Goal: Task Accomplishment & Management: Complete application form

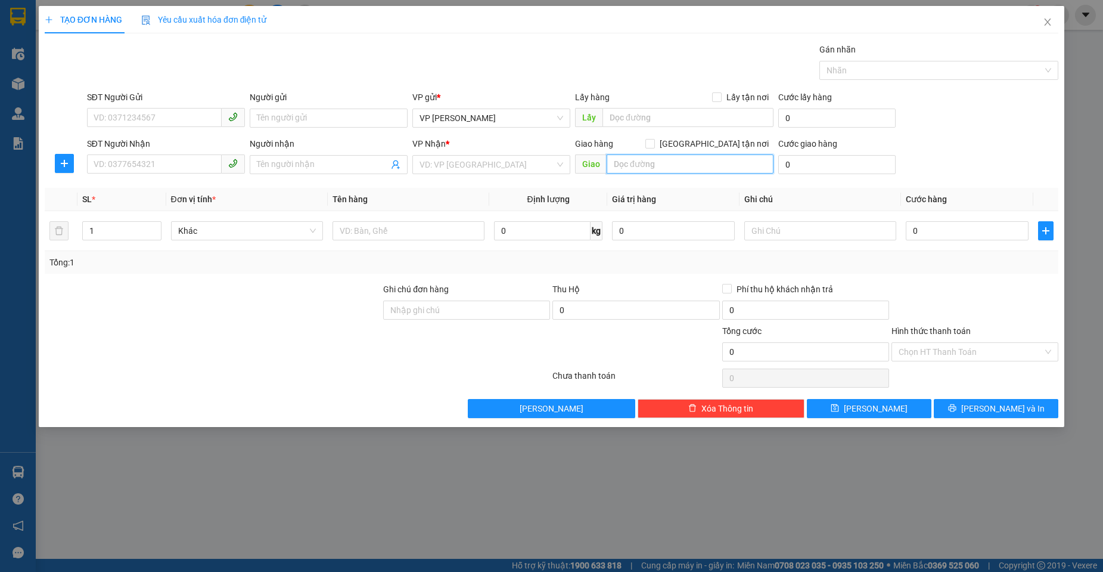
click at [632, 169] on input "text" at bounding box center [690, 163] width 167 height 19
type input "NGÃ 3 TRẠ"
click at [175, 125] on input "SĐT Người Gửi" at bounding box center [154, 117] width 135 height 19
type input "0386321906"
click at [165, 169] on input "SĐT Người Nhận" at bounding box center [154, 163] width 135 height 19
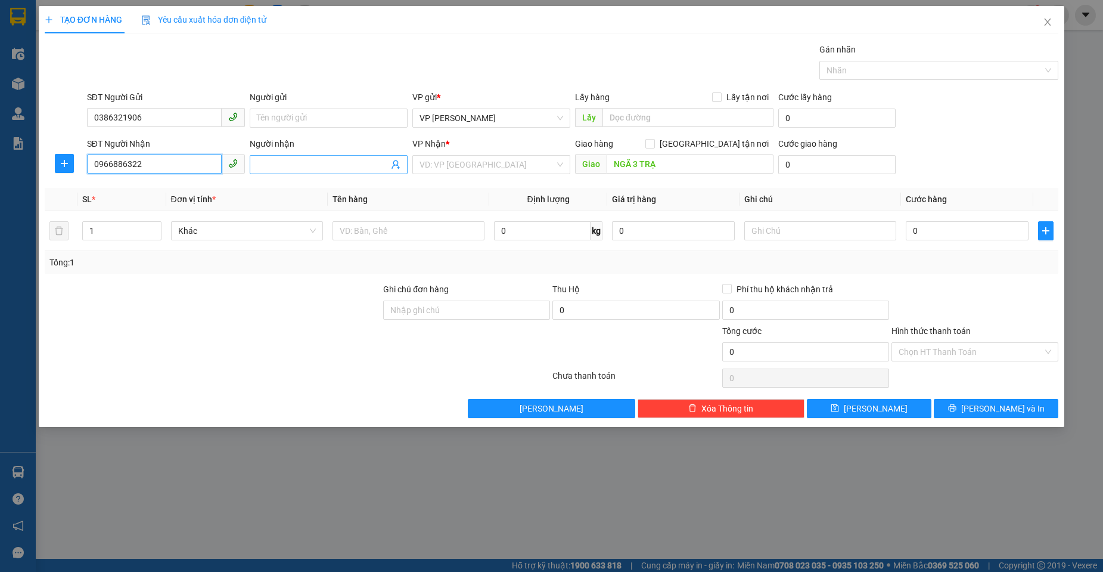
type input "0966886322"
click at [288, 162] on input "Người nhận" at bounding box center [323, 164] width 132 height 13
type input "CÔNG TUYÊN"
click at [925, 238] on input "0" at bounding box center [967, 230] width 123 height 19
type input "8"
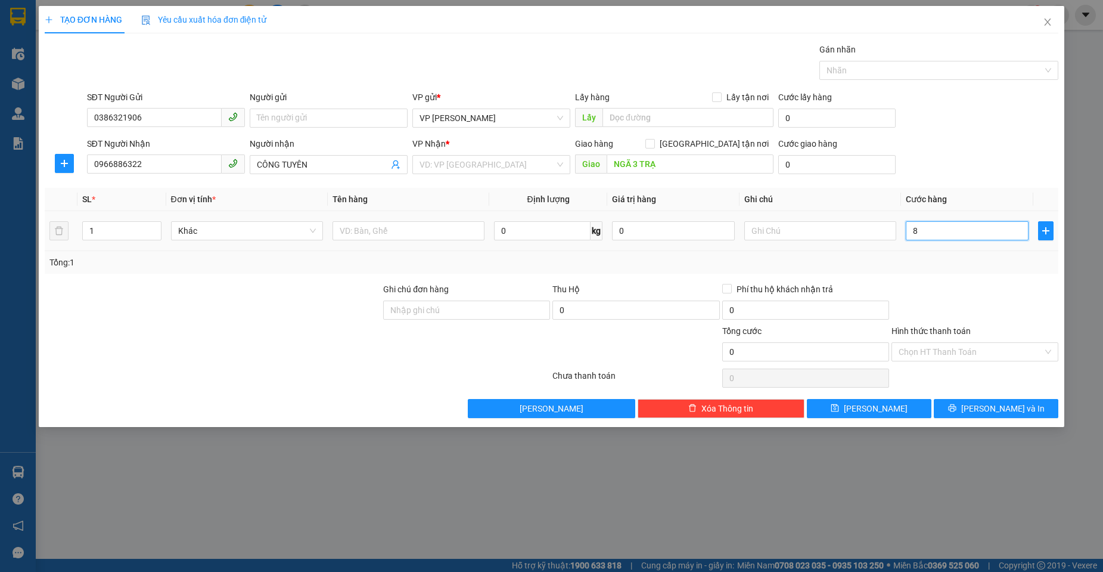
type input "8"
type input "80"
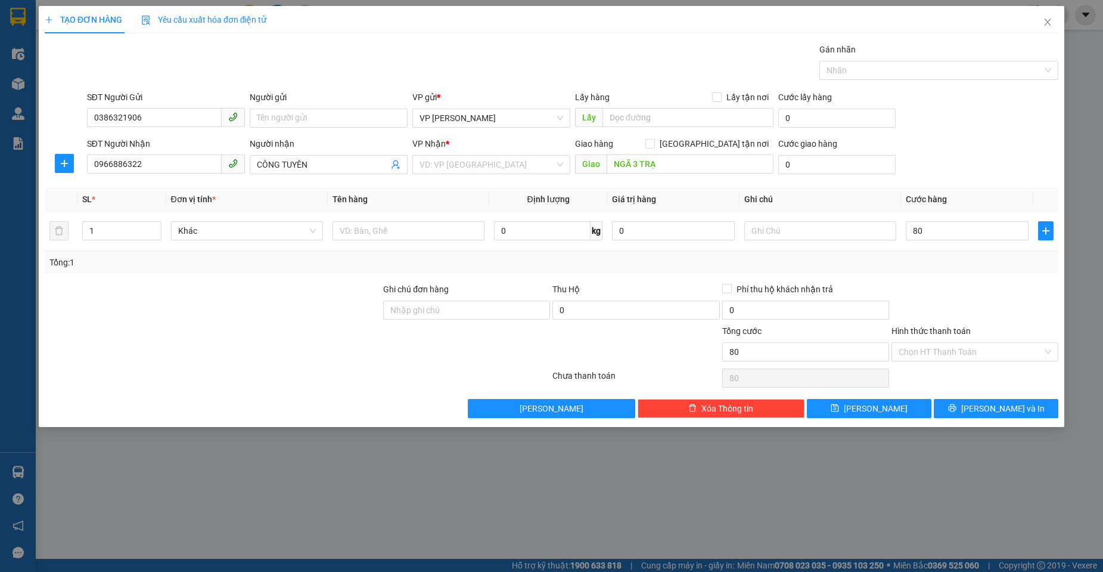
type input "80.000"
click at [935, 265] on div "Tổng: 1" at bounding box center [551, 262] width 1004 height 13
drag, startPoint x: 441, startPoint y: 165, endPoint x: 446, endPoint y: 169, distance: 6.4
click at [443, 166] on input "search" at bounding box center [487, 165] width 135 height 18
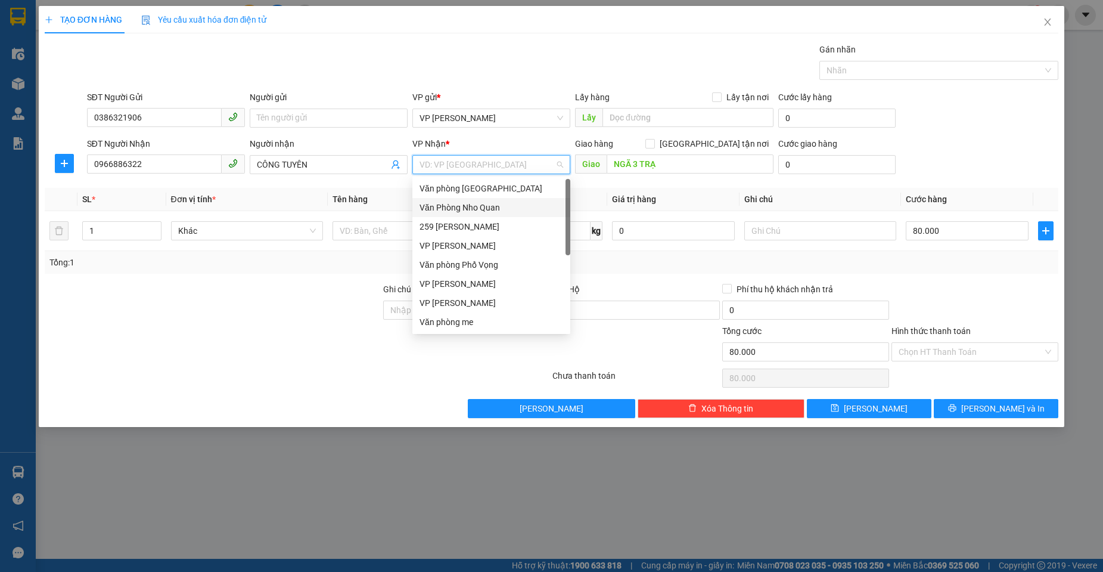
click at [465, 207] on div "Văn Phòng Nho Quan" at bounding box center [492, 207] width 144 height 13
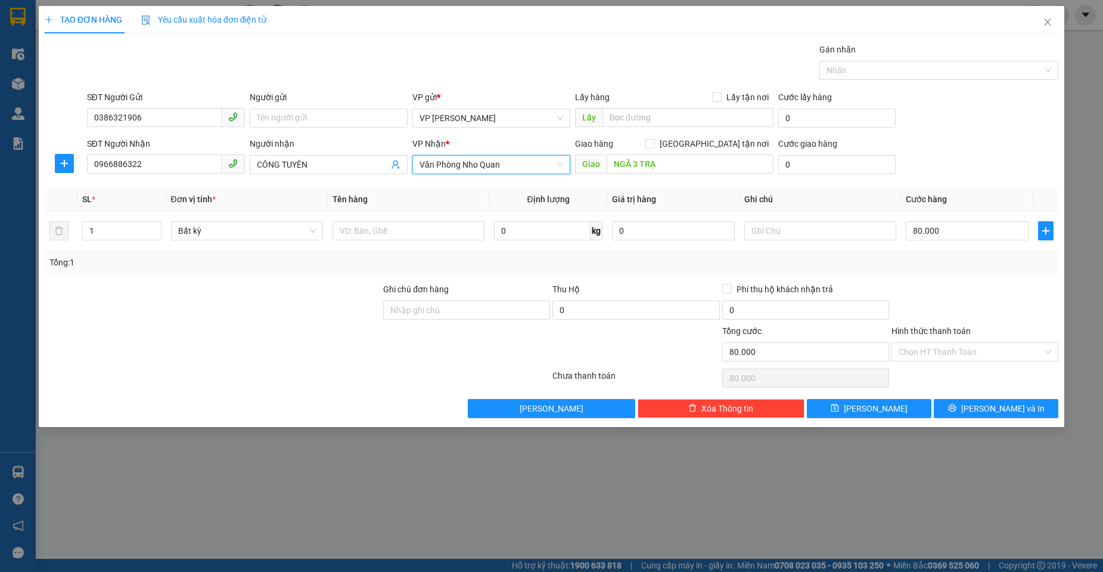
click at [972, 278] on div "Transit Pickup Surcharge Ids Transit Deliver Surcharge Ids Transit Deliver Surc…" at bounding box center [552, 230] width 1014 height 375
click at [958, 358] on input "Hình thức thanh toán" at bounding box center [971, 352] width 144 height 18
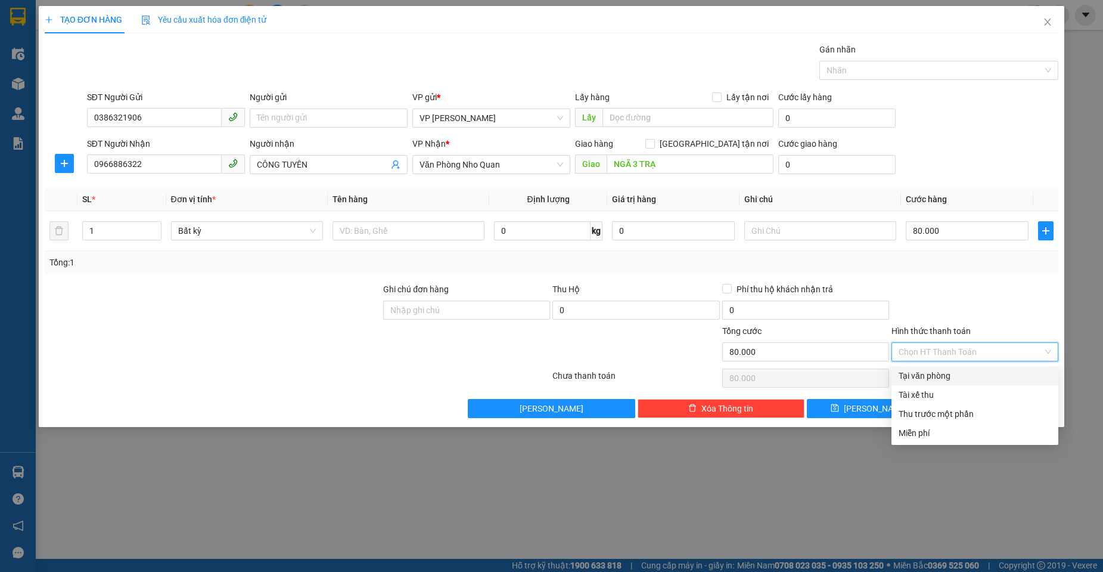
drag, startPoint x: 945, startPoint y: 377, endPoint x: 945, endPoint y: 339, distance: 38.1
click at [945, 370] on div "Tại văn phòng" at bounding box center [975, 375] width 153 height 13
type input "0"
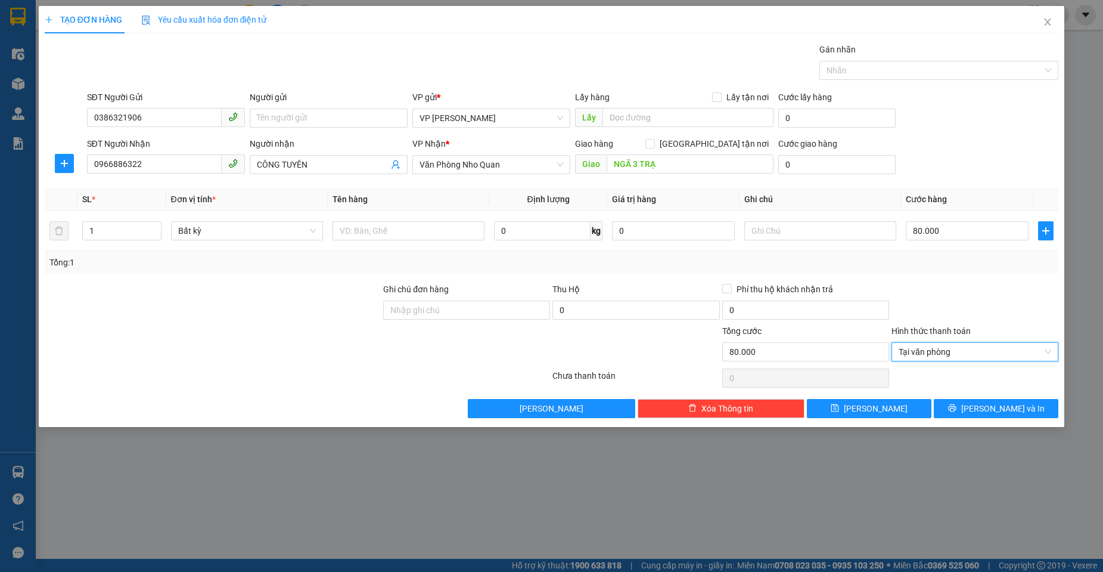
drag, startPoint x: 940, startPoint y: 312, endPoint x: 947, endPoint y: 317, distance: 8.9
click at [944, 314] on div at bounding box center [975, 304] width 169 height 42
click at [957, 408] on icon "printer" at bounding box center [952, 408] width 8 height 8
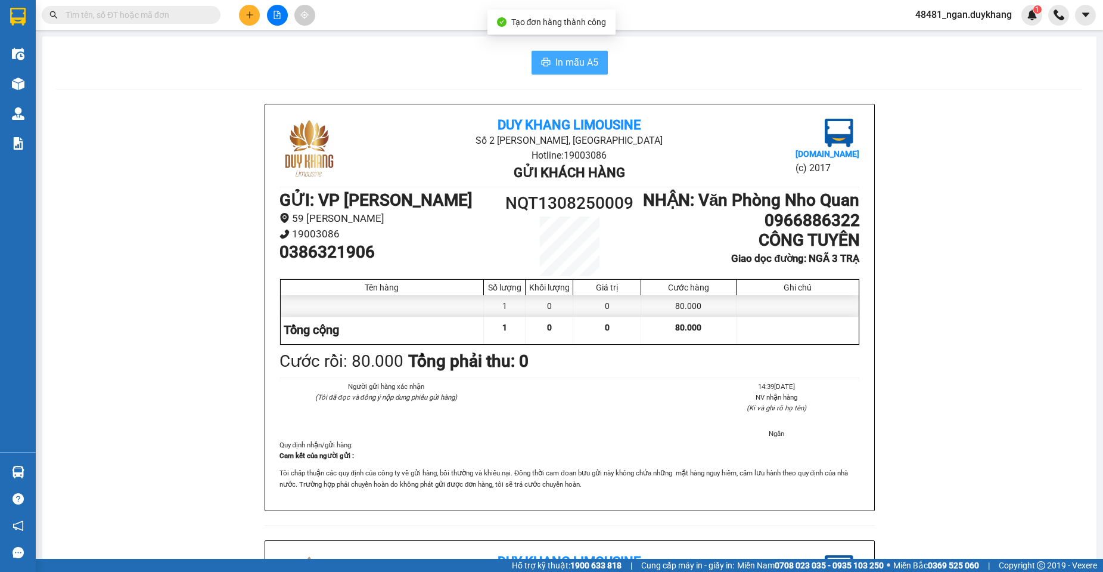
click at [566, 61] on span "In mẫu A5" at bounding box center [577, 62] width 43 height 15
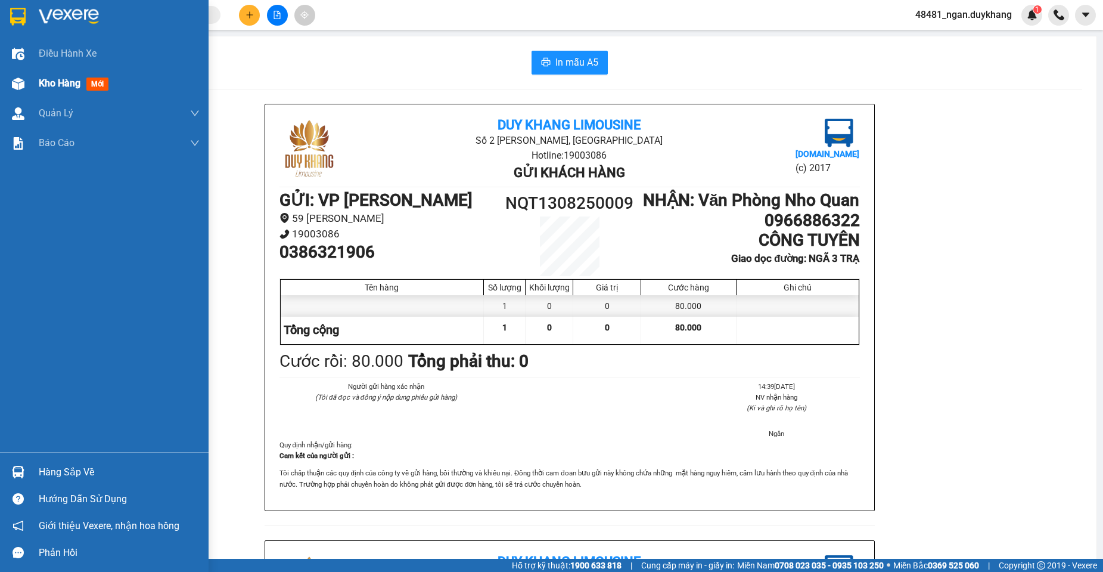
click at [27, 89] on div at bounding box center [18, 83] width 21 height 21
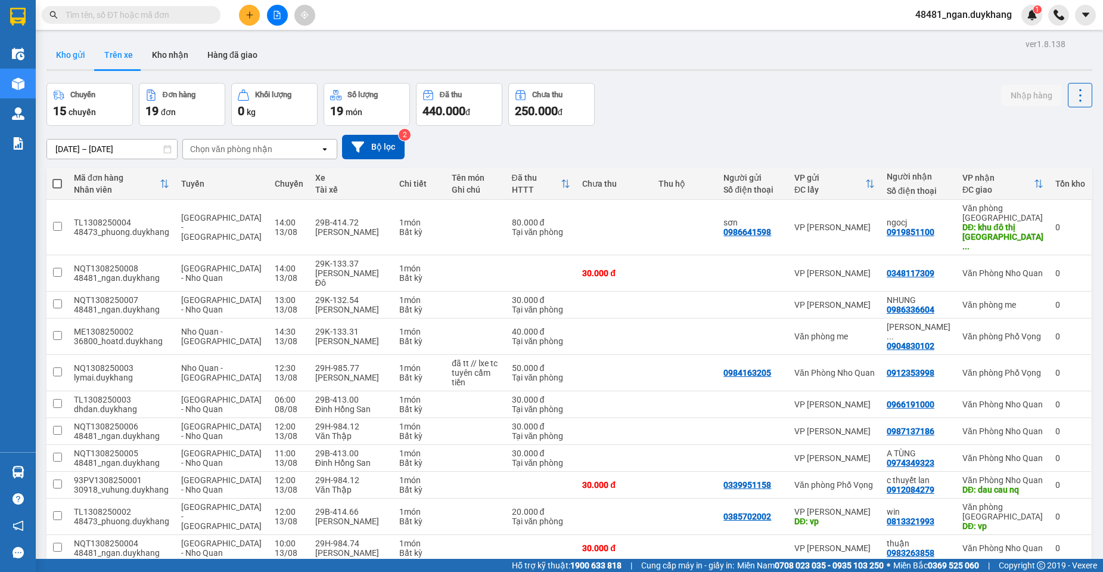
click at [61, 51] on button "Kho gửi" at bounding box center [70, 55] width 48 height 29
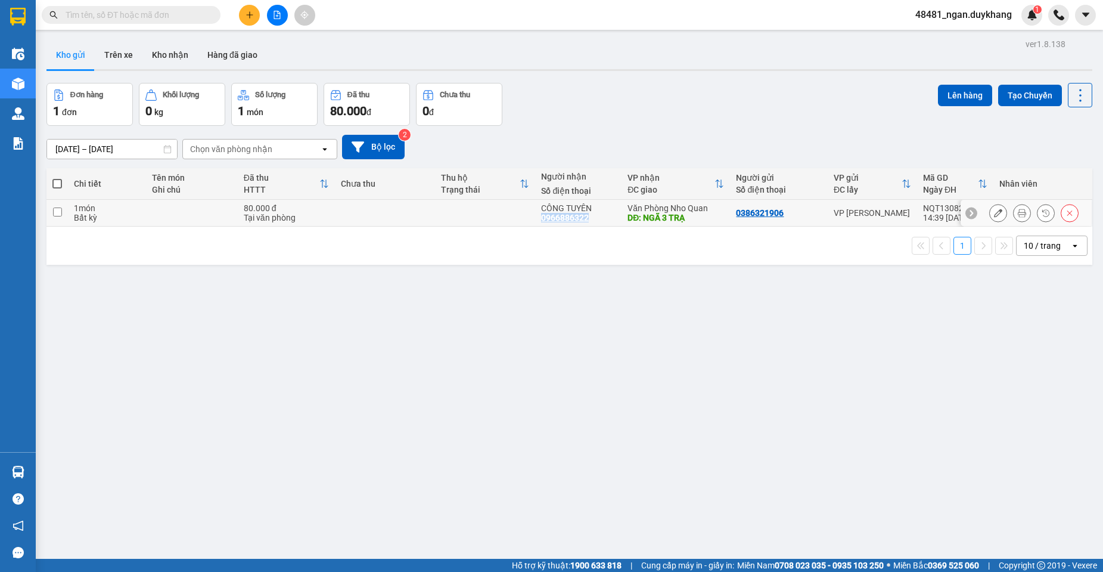
drag, startPoint x: 587, startPoint y: 215, endPoint x: 536, endPoint y: 217, distance: 50.1
click at [536, 217] on td "CÔNG TUYÊN 0966886322" at bounding box center [578, 213] width 86 height 27
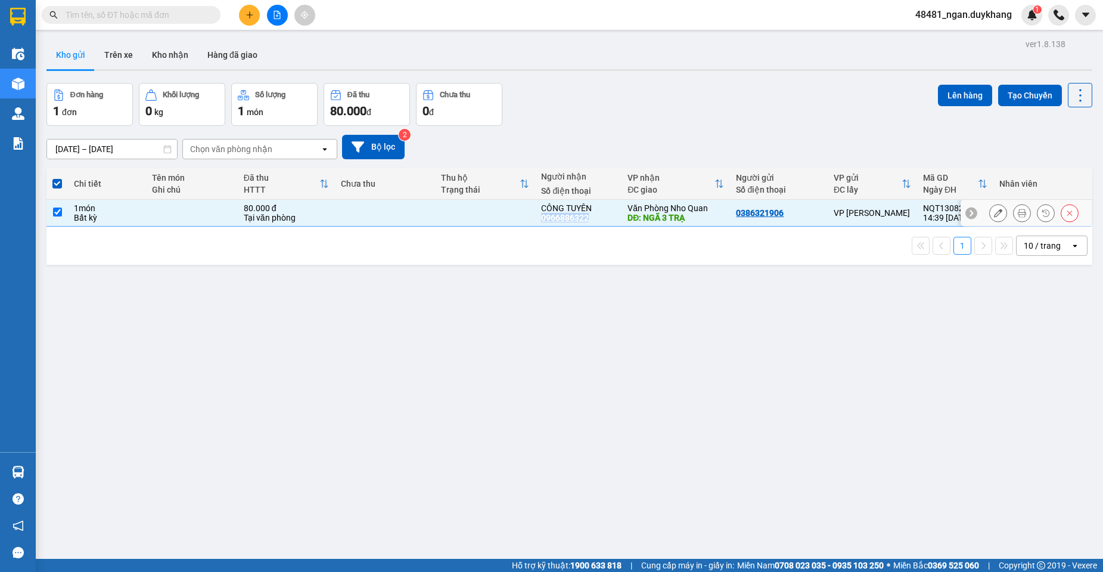
copy div "0966886322"
click at [606, 218] on div "CÔNG TUYÊN 0966886322" at bounding box center [578, 212] width 75 height 19
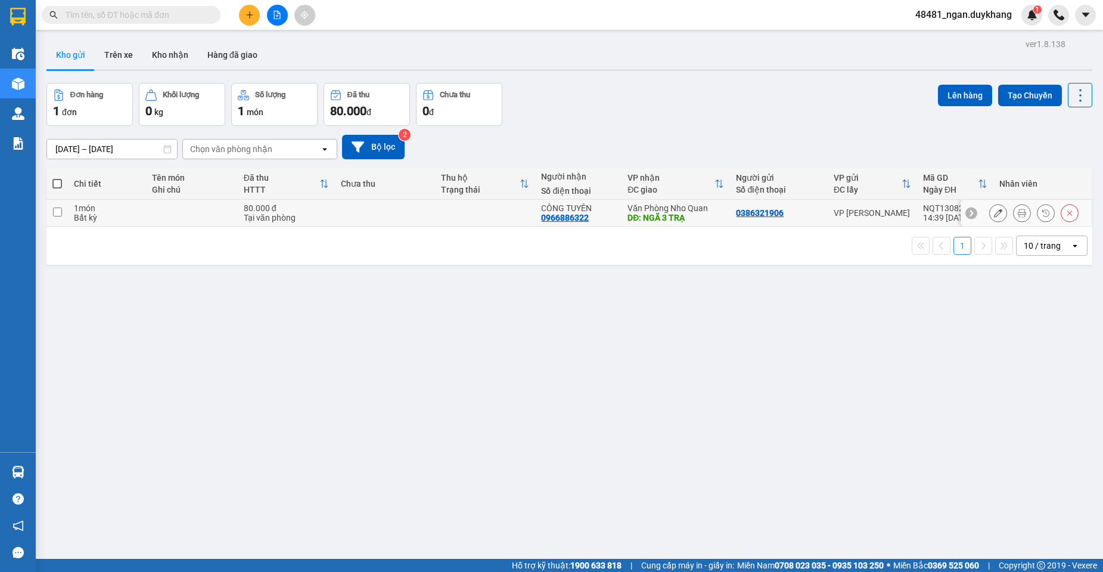
click at [705, 212] on div "Văn Phòng Nho Quan" at bounding box center [676, 208] width 97 height 10
checkbox input "true"
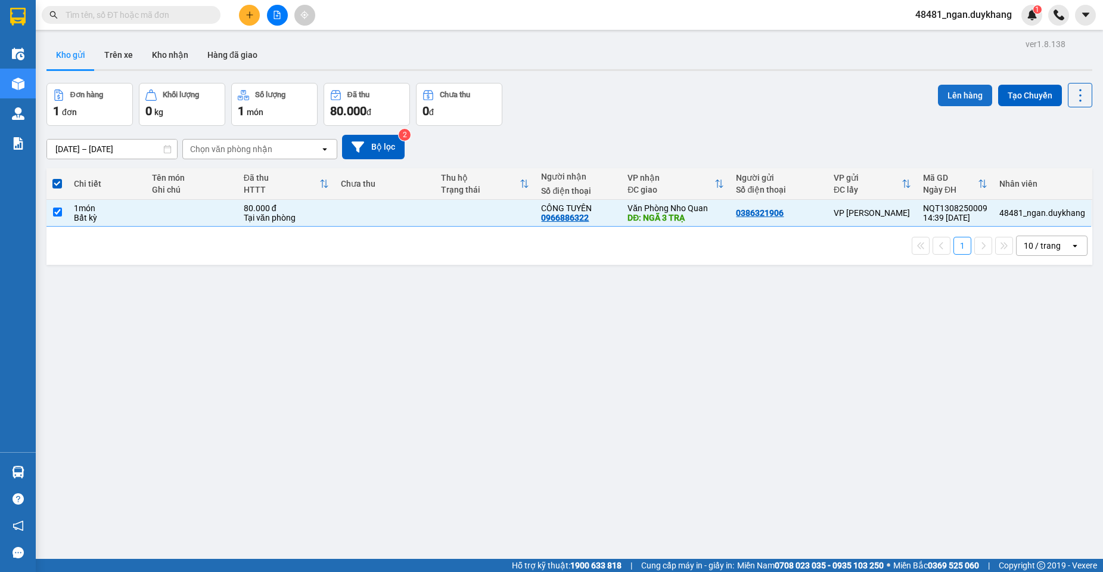
click at [947, 95] on button "Lên hàng" at bounding box center [965, 95] width 54 height 21
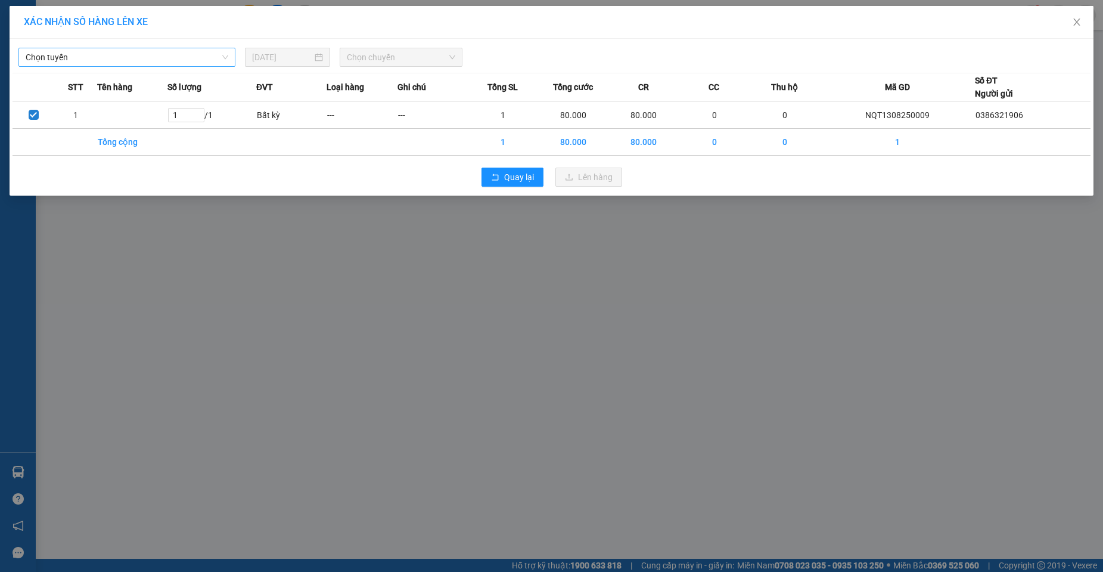
drag, startPoint x: 112, startPoint y: 49, endPoint x: 107, endPoint y: 66, distance: 17.4
click at [110, 55] on span "Chọn tuyến" at bounding box center [127, 57] width 203 height 18
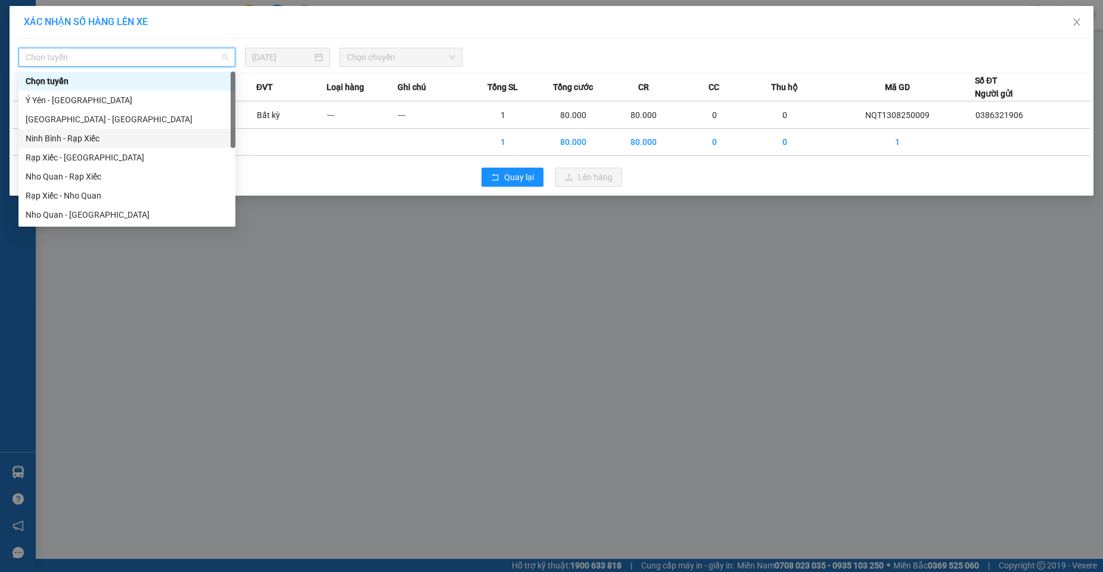
scroll to position [57, 0]
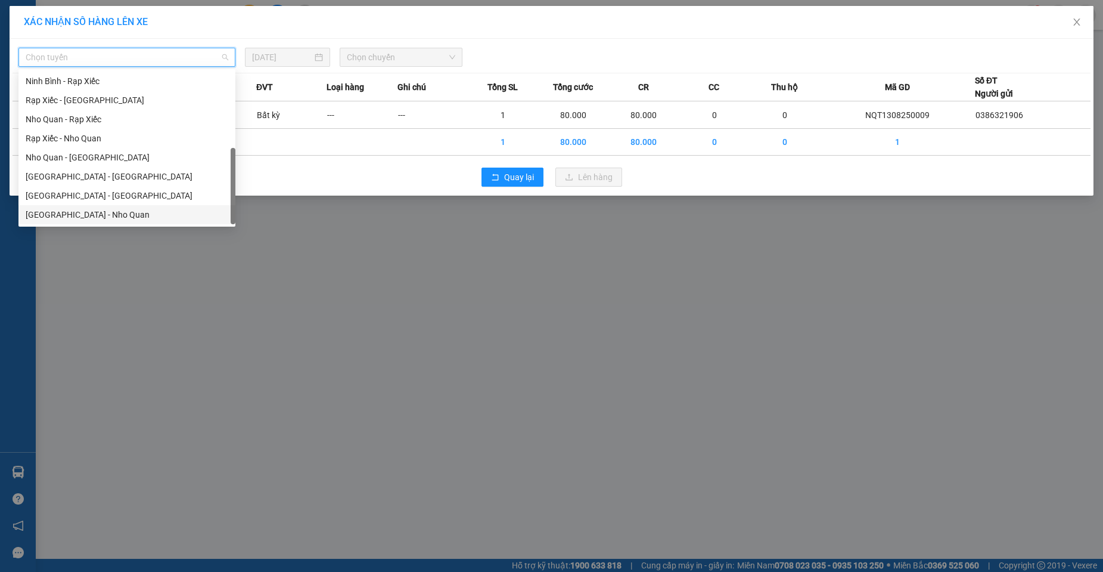
click at [92, 213] on div "[GEOGRAPHIC_DATA] - Nho Quan" at bounding box center [127, 214] width 203 height 13
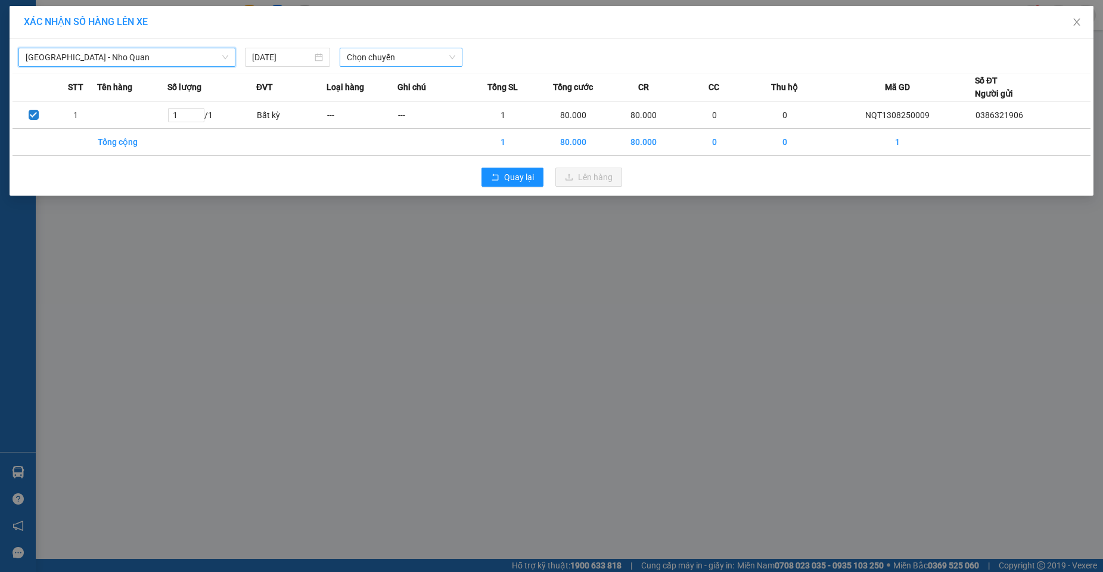
click at [362, 49] on span "Chọn chuyến" at bounding box center [401, 57] width 108 height 18
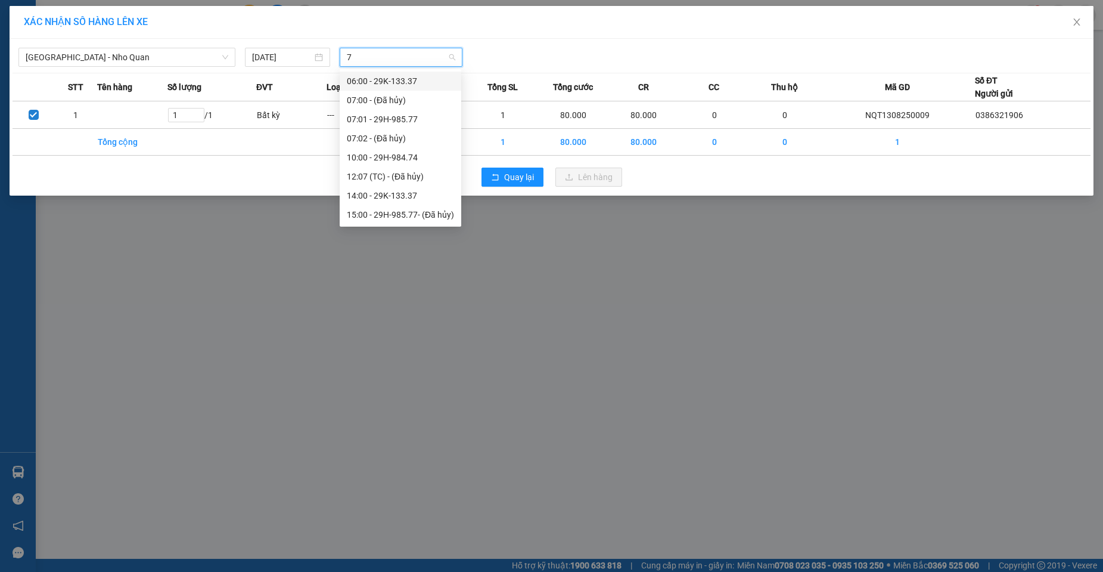
type input "77"
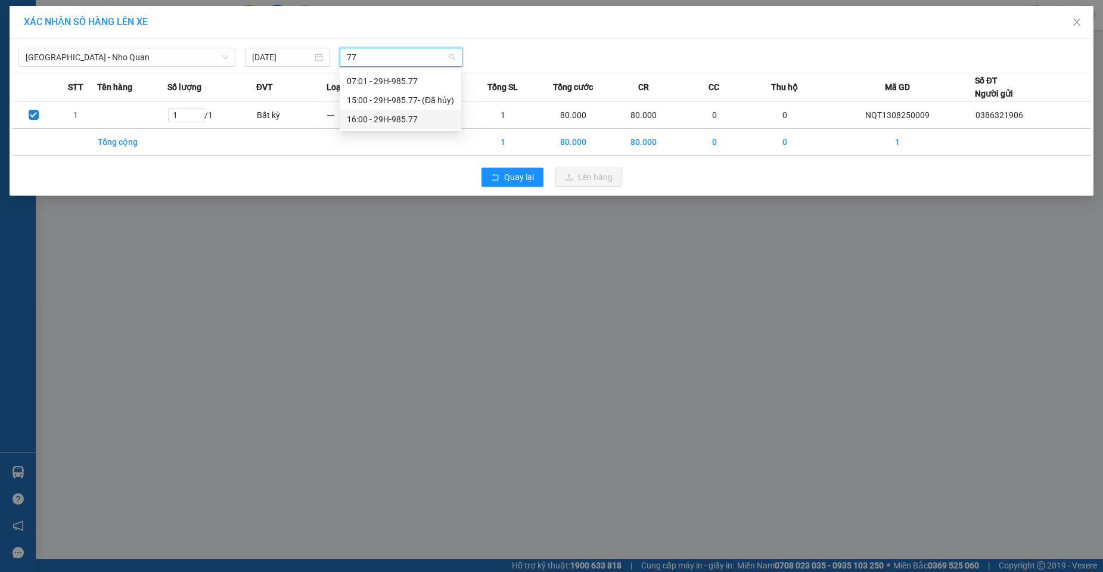
drag, startPoint x: 399, startPoint y: 114, endPoint x: 535, endPoint y: 142, distance: 138.2
click at [399, 115] on div "16:00 - 29H-985.77" at bounding box center [400, 119] width 107 height 13
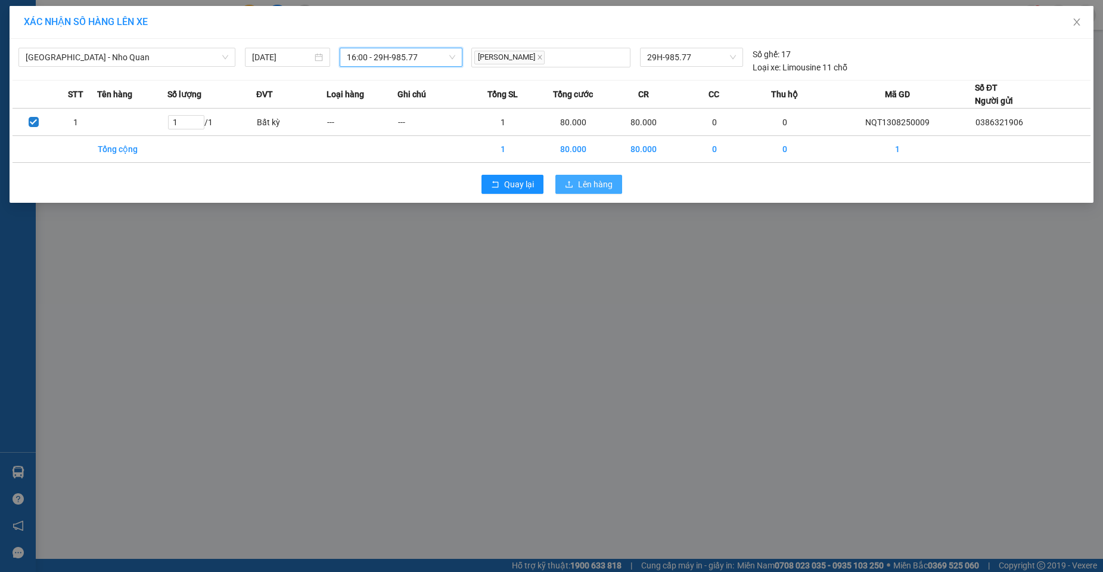
click at [614, 182] on button "Lên hàng" at bounding box center [589, 184] width 67 height 19
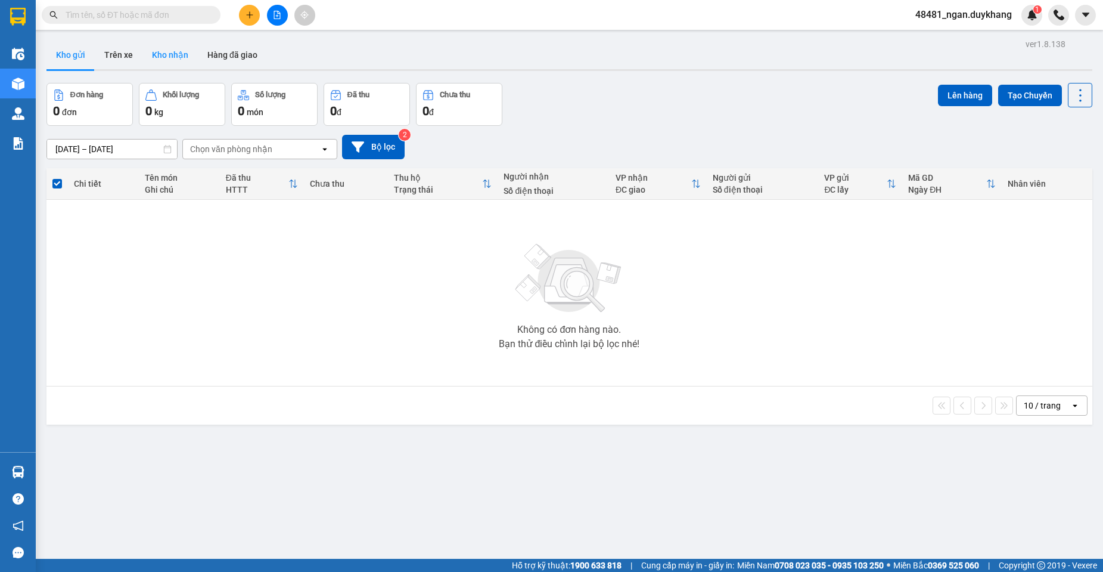
click at [179, 54] on button "Kho nhận" at bounding box center [169, 55] width 55 height 29
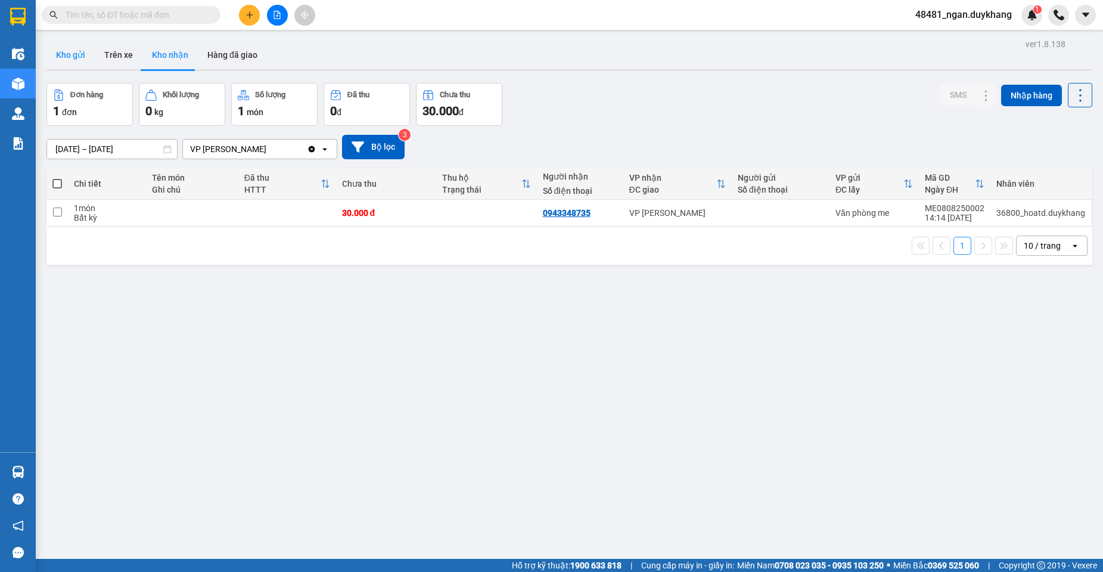
click at [79, 53] on button "Kho gửi" at bounding box center [70, 55] width 48 height 29
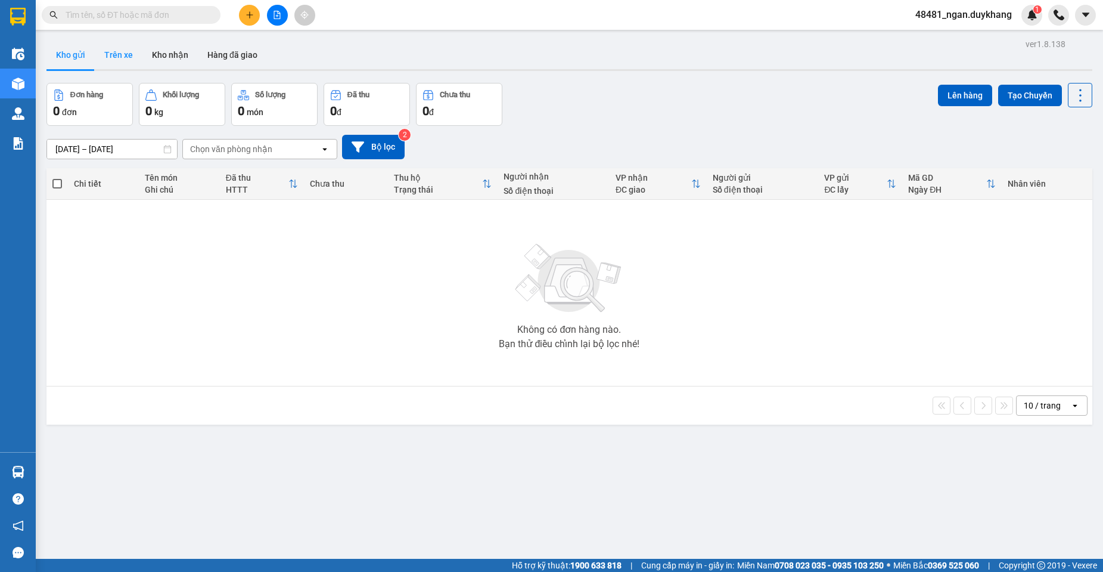
click at [116, 57] on button "Trên xe" at bounding box center [119, 55] width 48 height 29
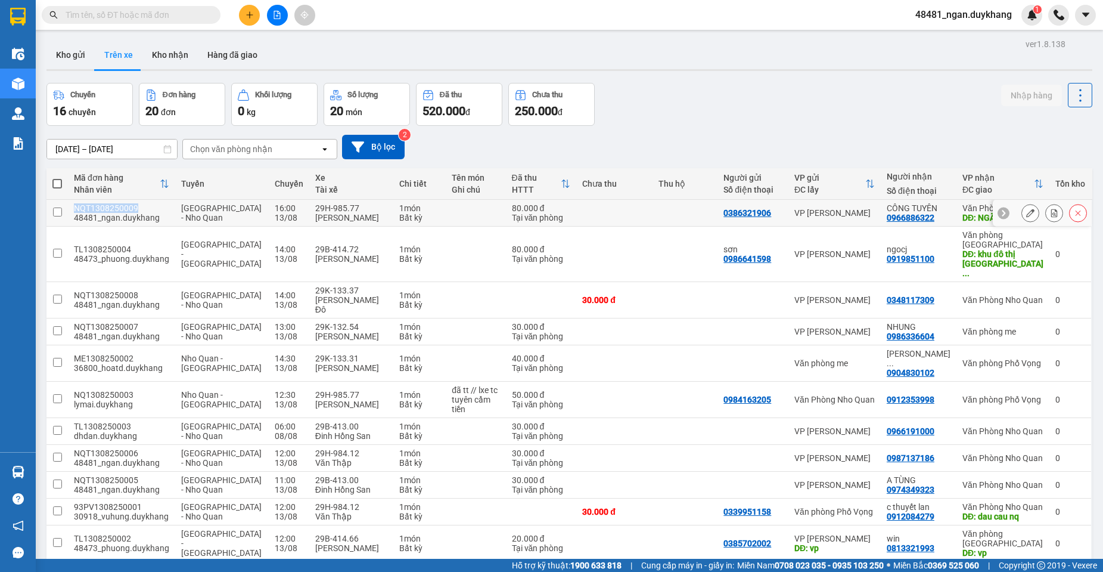
drag, startPoint x: 135, startPoint y: 212, endPoint x: 74, endPoint y: 213, distance: 61.4
click at [74, 213] on div "NQT1308250009" at bounding box center [121, 208] width 95 height 10
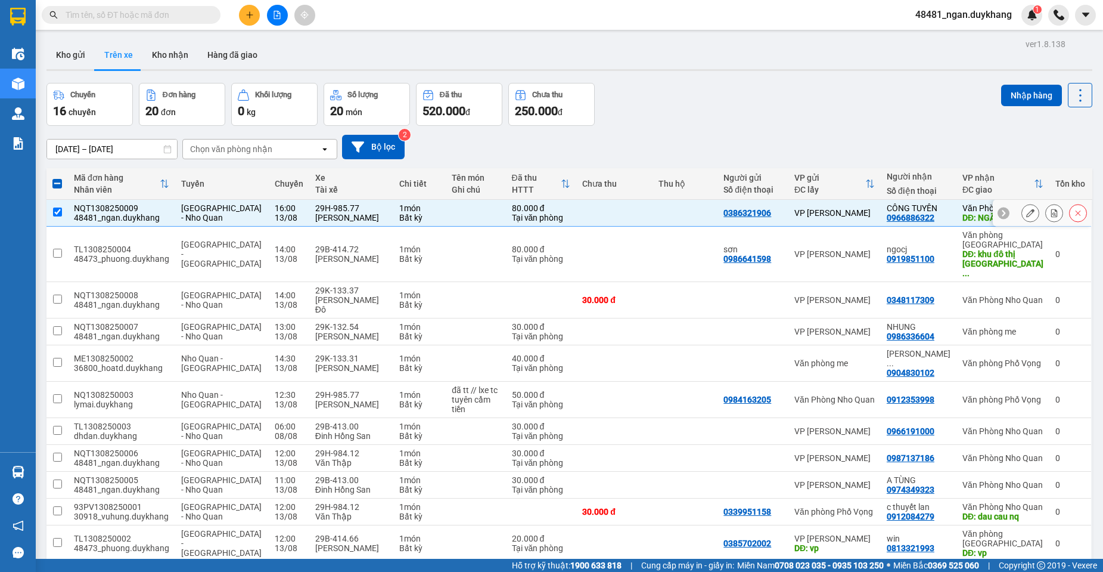
click at [275, 212] on div "16:00" at bounding box center [289, 208] width 29 height 10
checkbox input "false"
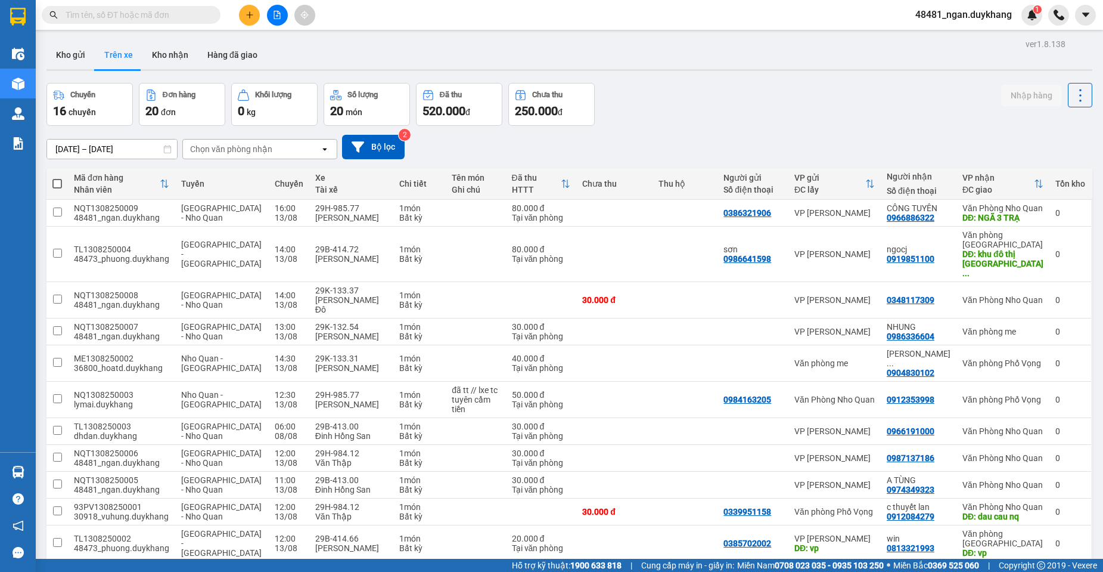
click at [103, 147] on input "[DATE] – [DATE]" at bounding box center [112, 148] width 130 height 19
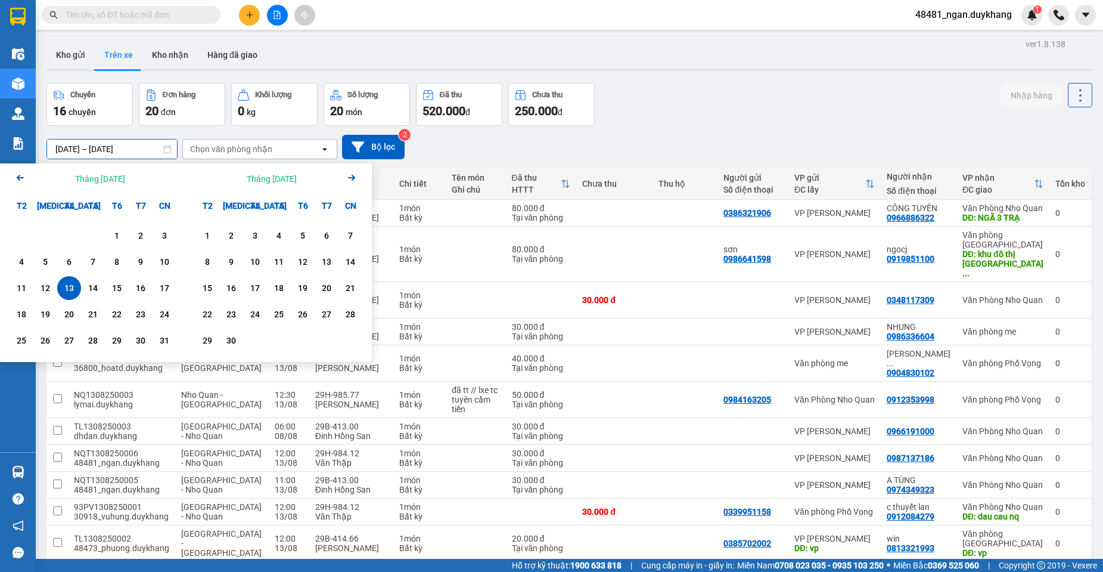
click at [68, 286] on div "13" at bounding box center [69, 288] width 17 height 14
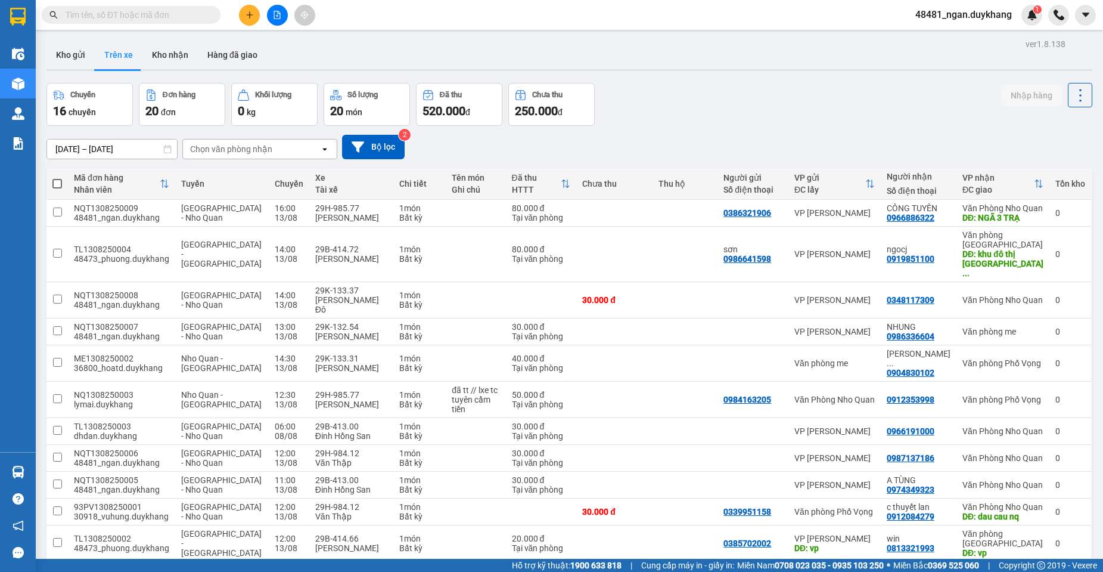
drag, startPoint x: 750, startPoint y: 109, endPoint x: 585, endPoint y: 32, distance: 182.4
click at [731, 101] on div "Chuyến 16 chuyến Đơn hàng 20 đơn Khối lượng 0 kg Số lượng 20 món Đã thu 520.000…" at bounding box center [569, 104] width 1046 height 43
click at [103, 148] on input "[DATE] – [DATE]" at bounding box center [112, 148] width 130 height 19
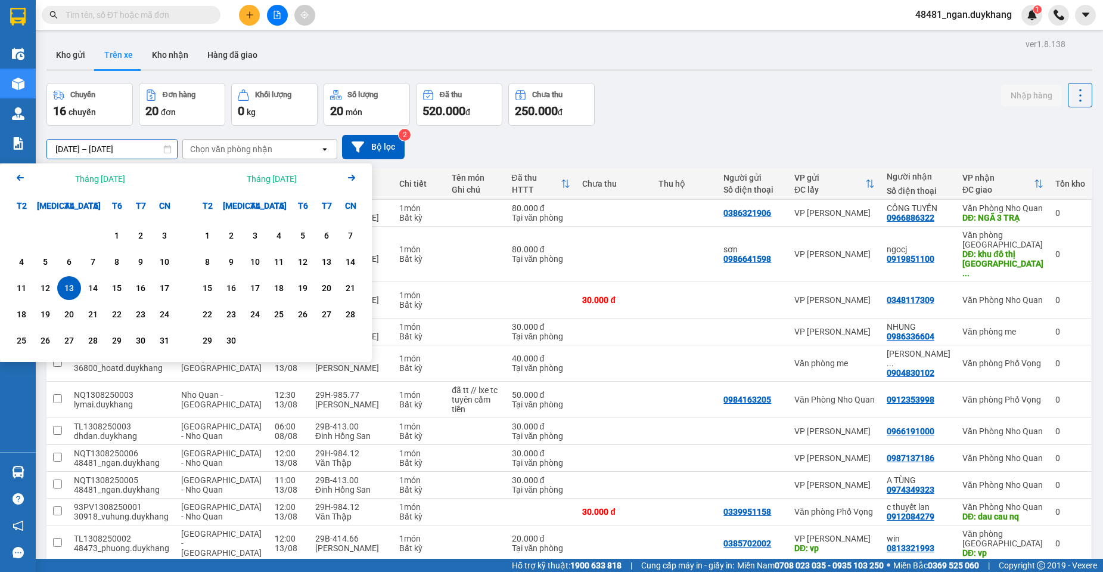
click at [66, 290] on div "13" at bounding box center [69, 288] width 17 height 14
type input "[DATE] – [DATE]"
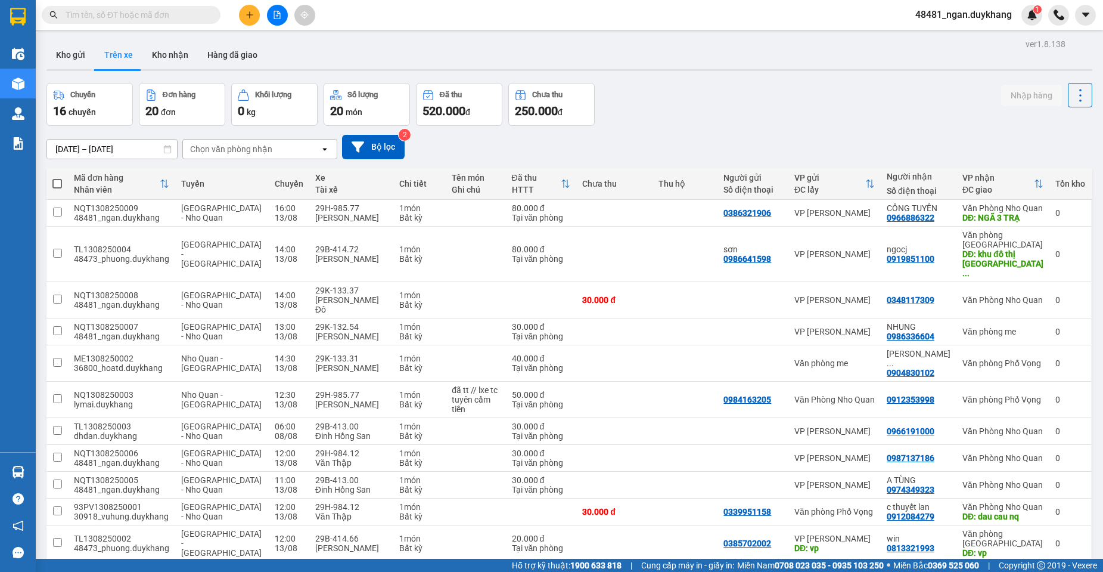
click at [679, 125] on div "Chuyến 16 chuyến Đơn hàng 20 đơn Khối lượng 0 kg Số lượng 20 món Đã thu 520.000…" at bounding box center [569, 104] width 1046 height 43
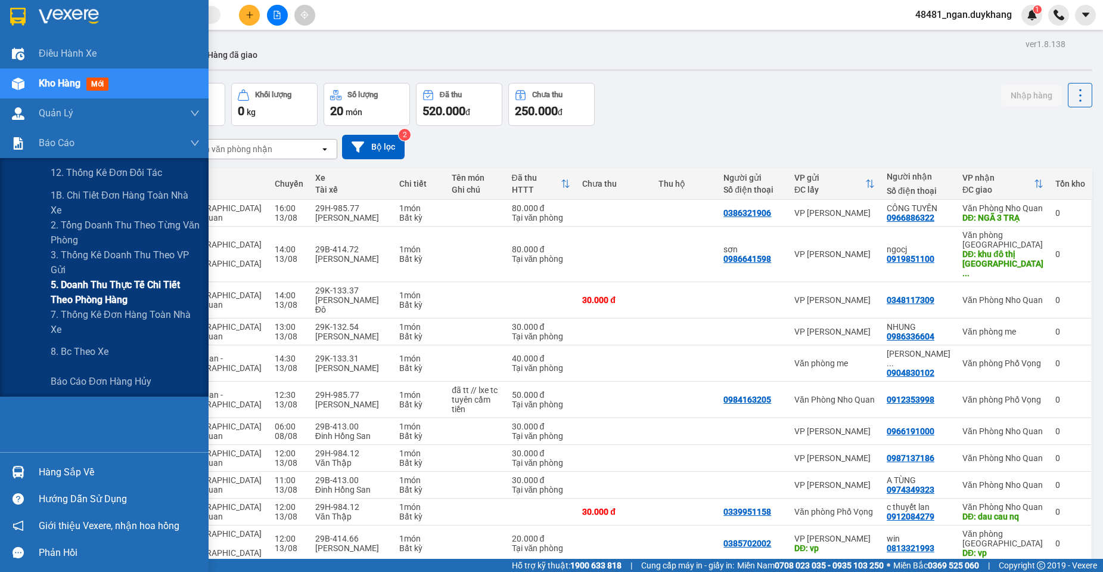
click at [87, 300] on span "5. Doanh thu thực tế chi tiết theo phòng hàng" at bounding box center [125, 292] width 149 height 30
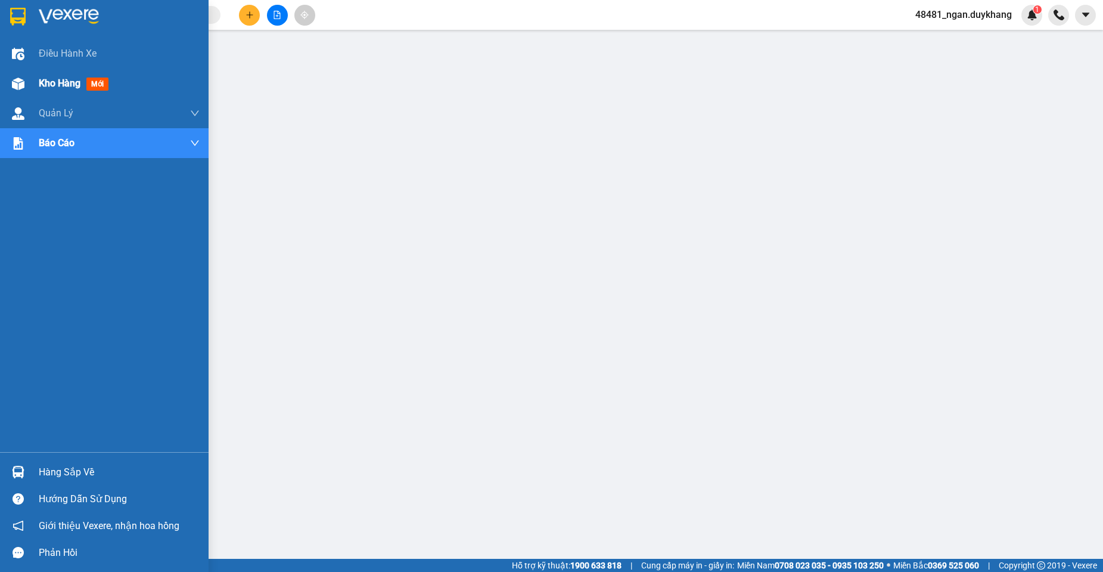
click at [20, 81] on img at bounding box center [18, 83] width 13 height 13
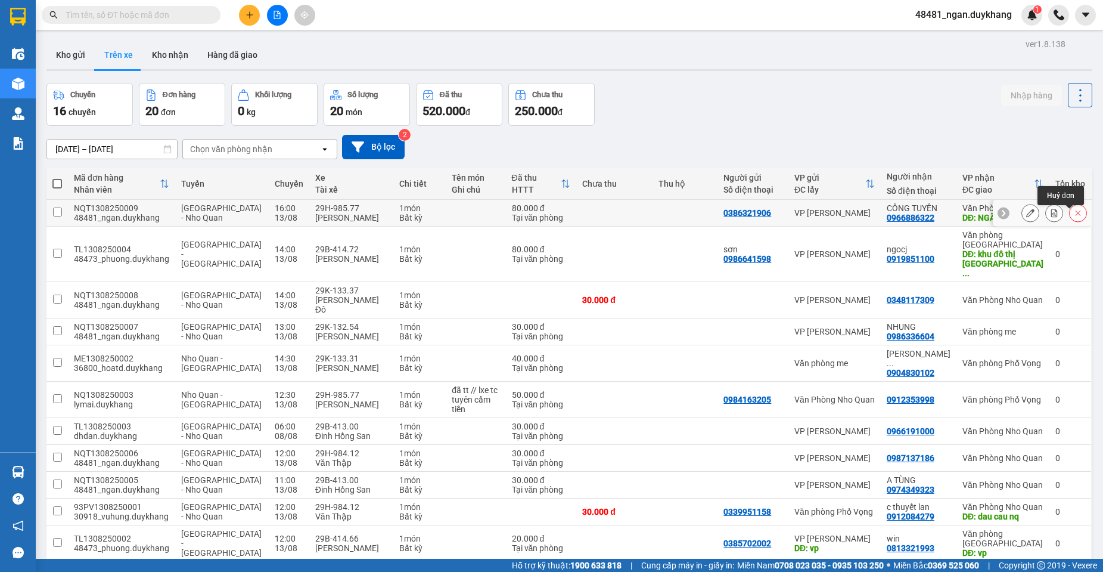
click at [1076, 216] on icon at bounding box center [1078, 212] width 5 height 5
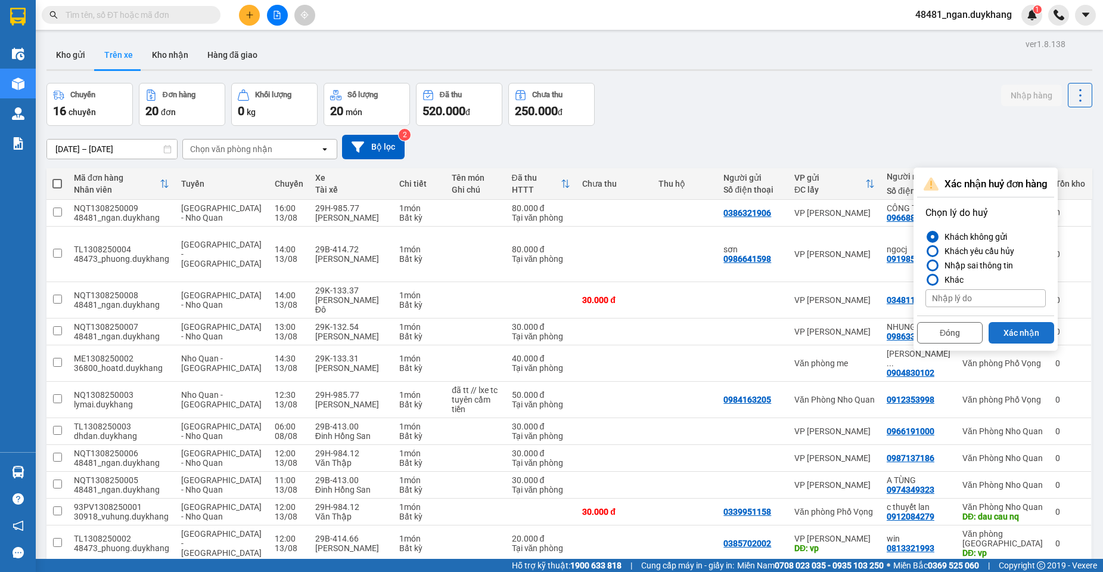
click at [1020, 329] on button "Xác nhận" at bounding box center [1022, 332] width 66 height 21
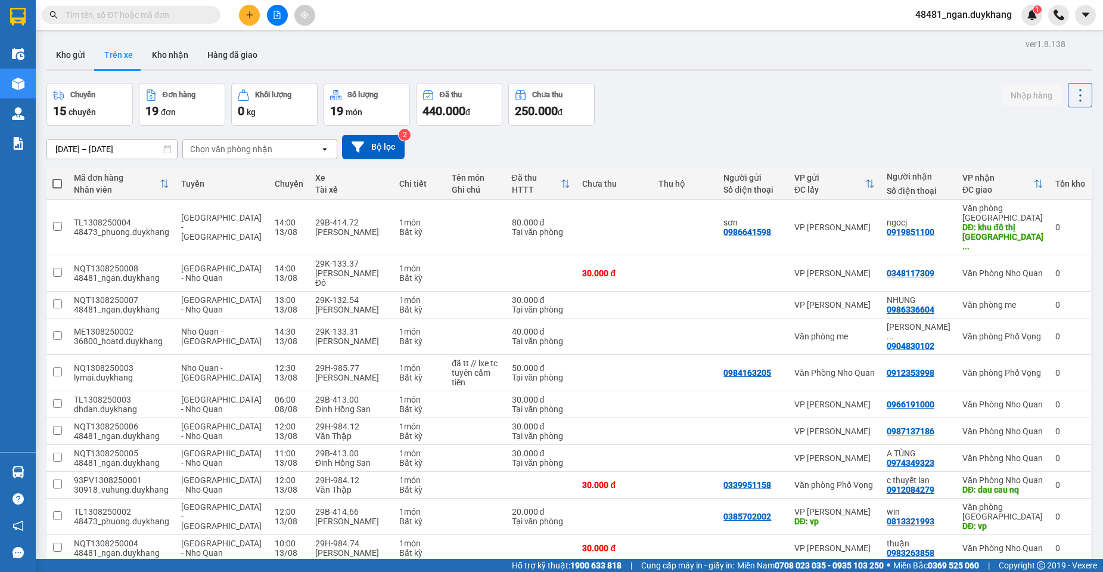
click at [129, 156] on div "ver 1.8.138 Kho gửi Trên xe Kho nhận Hàng đã giao Chuyến 15 chuyến Đơn hàng 19 …" at bounding box center [570, 451] width 1056 height 831
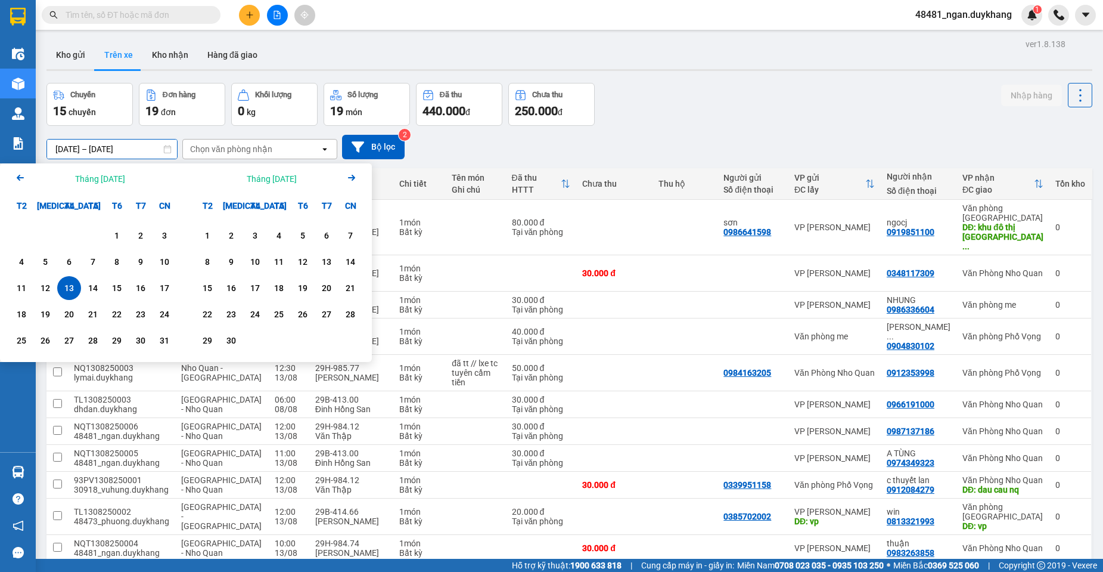
click at [74, 286] on div "13" at bounding box center [69, 288] width 17 height 14
type input "[DATE] – [DATE]"
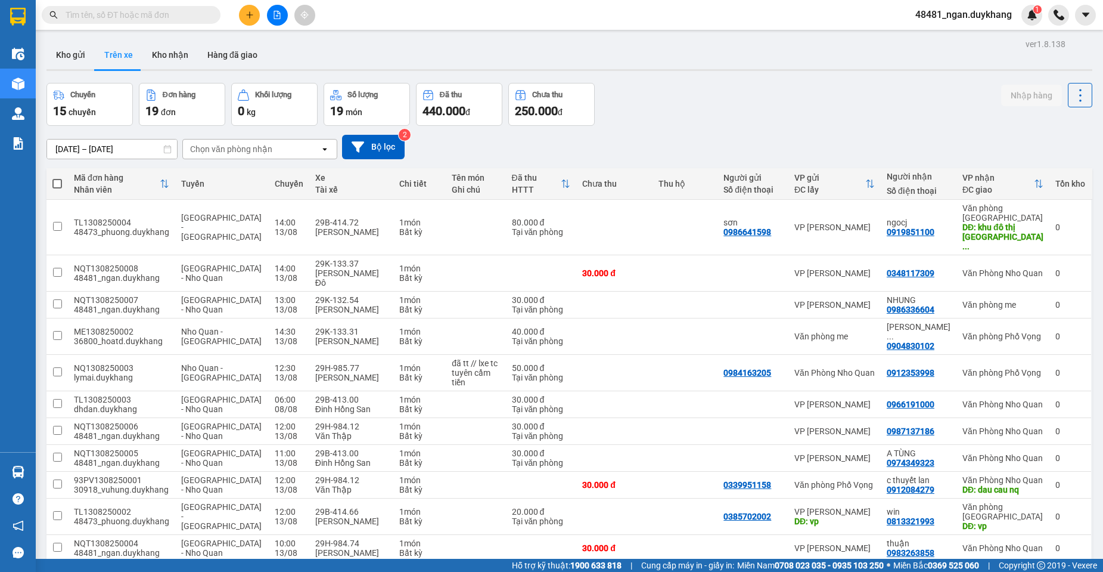
click at [743, 105] on div "Chuyến 15 chuyến Đơn hàng 19 đơn Khối lượng 0 kg Số lượng 19 món Đã thu 440.000…" at bounding box center [569, 104] width 1046 height 43
click at [255, 21] on button at bounding box center [249, 15] width 21 height 21
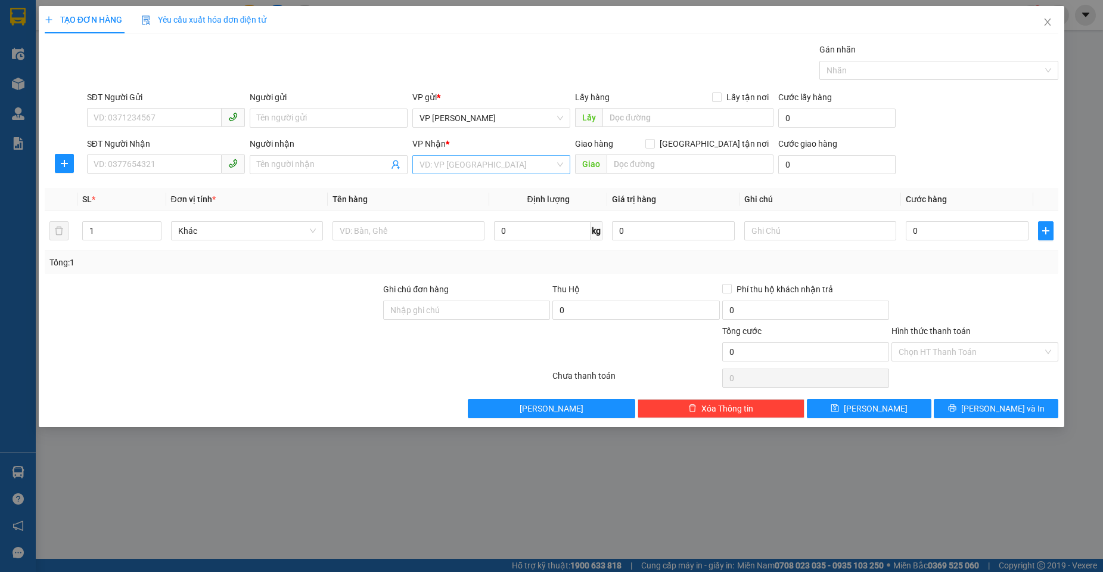
click at [464, 167] on input "search" at bounding box center [487, 165] width 135 height 18
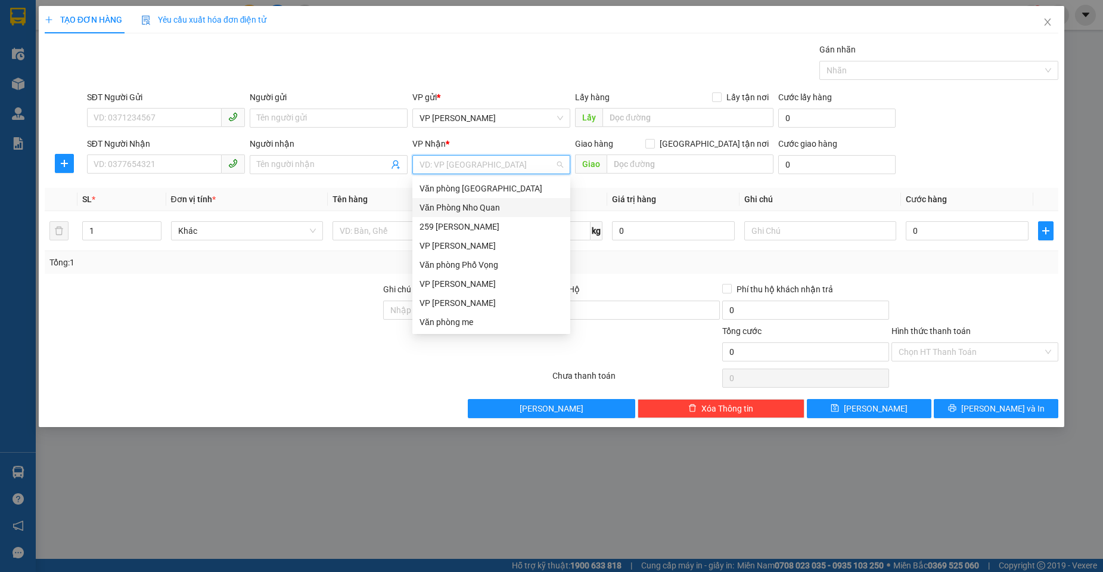
click at [466, 203] on div "Văn Phòng Nho Quan" at bounding box center [492, 207] width 144 height 13
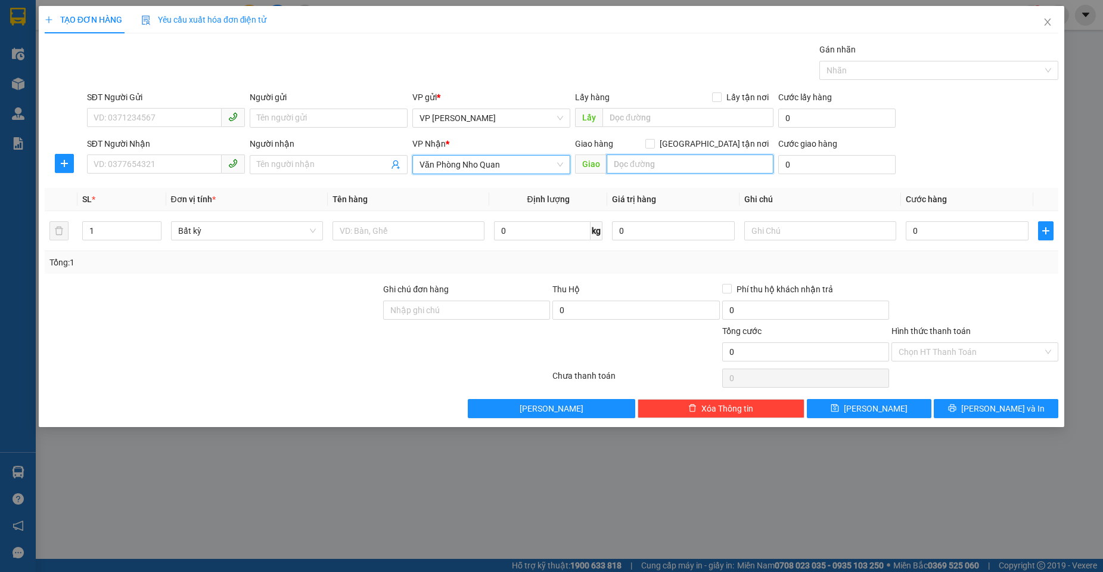
click at [651, 166] on input "text" at bounding box center [690, 163] width 167 height 19
type input "CỤM KCN GIA PHÚ"
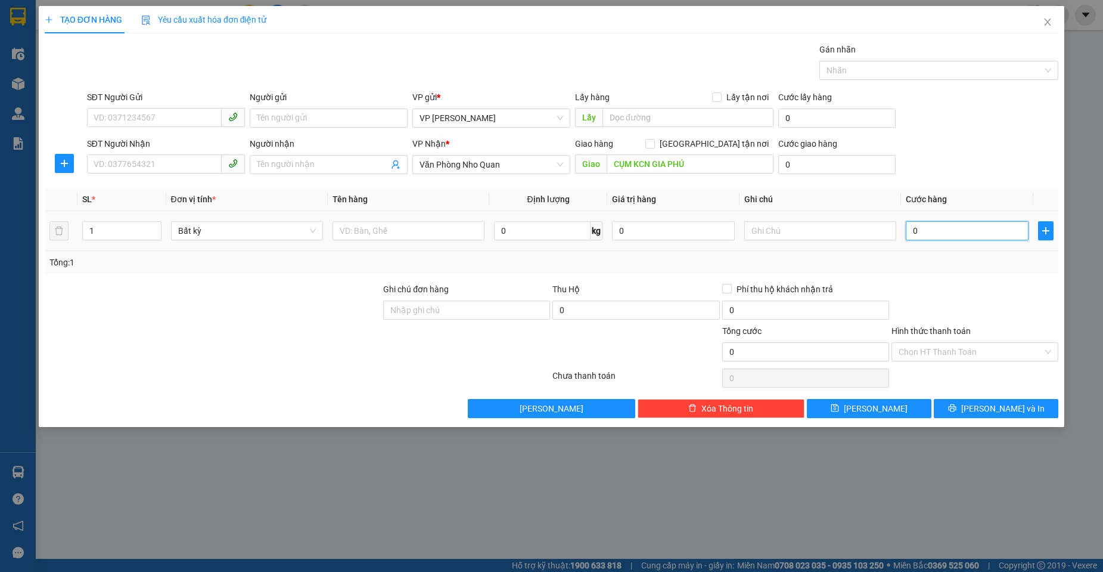
click at [957, 228] on input "0" at bounding box center [967, 230] width 123 height 19
type input "4"
type input "40"
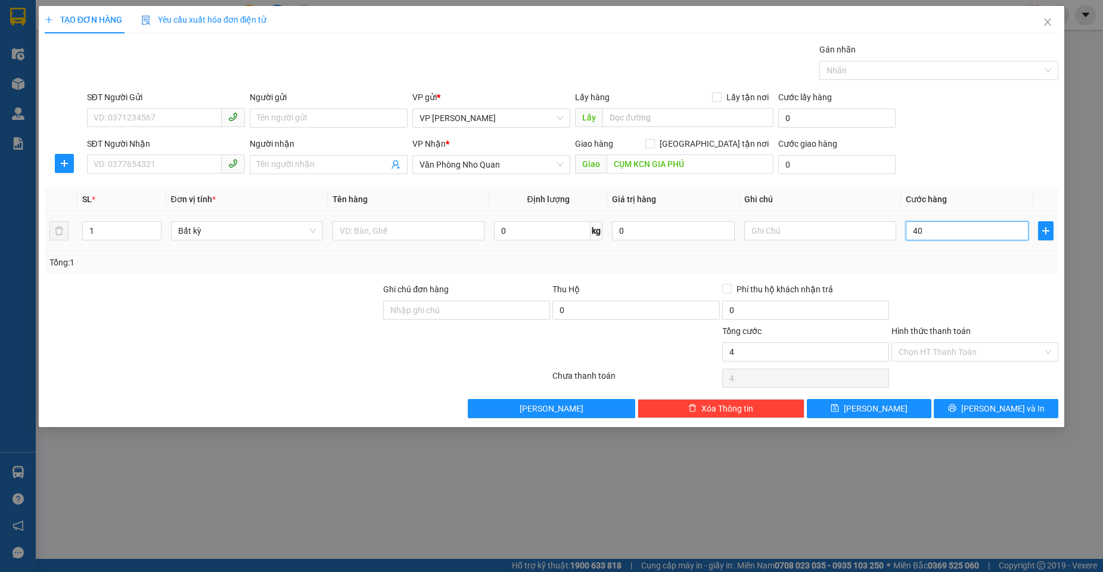
type input "40"
type input "40.000"
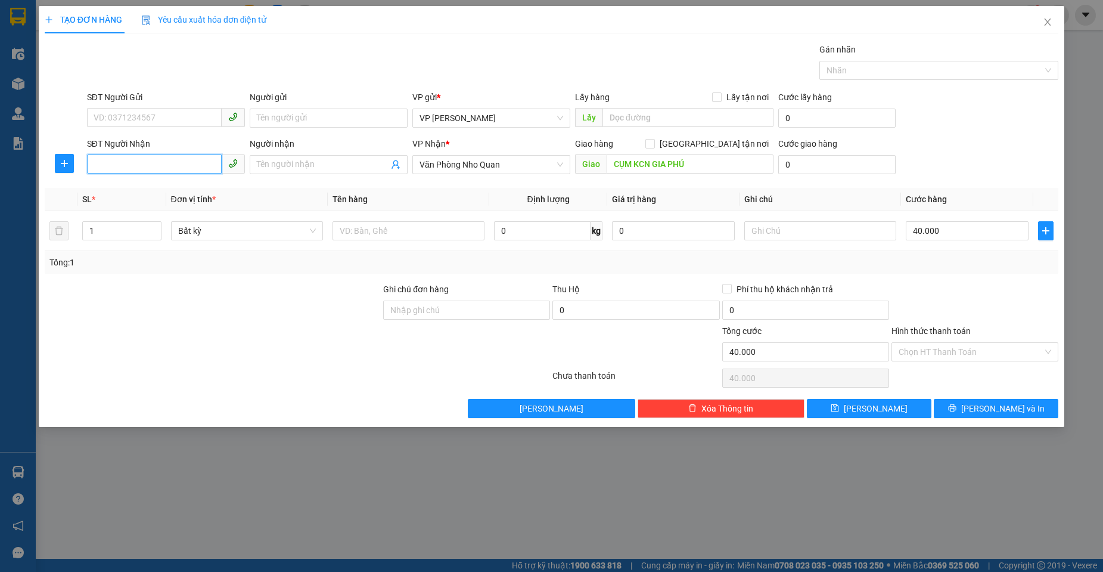
click at [169, 165] on input "SĐT Người Nhận" at bounding box center [154, 163] width 135 height 19
click at [159, 189] on div "0838621386 - HẠNH" at bounding box center [166, 188] width 144 height 13
type input "0838621386"
type input "HẠNH"
drag, startPoint x: 166, startPoint y: 164, endPoint x: 42, endPoint y: 164, distance: 124.6
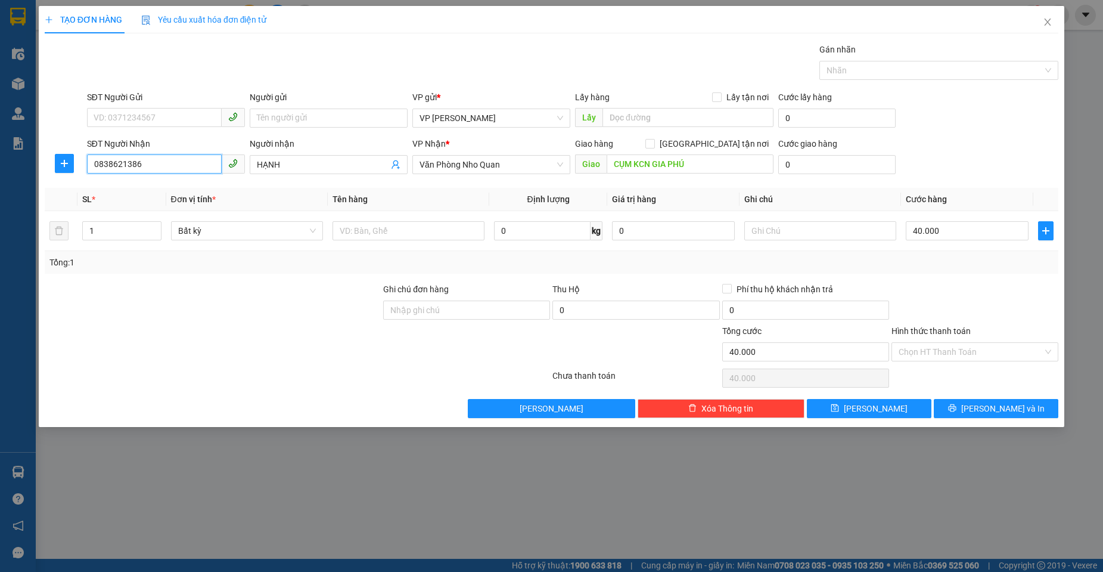
click at [42, 164] on div "TẠO ĐƠN HÀNG Yêu cầu xuất hóa đơn điện tử Transit Pickup Surcharge Ids Transit …" at bounding box center [552, 216] width 1026 height 421
type input "0838621386"
drag, startPoint x: 947, startPoint y: 265, endPoint x: 925, endPoint y: 353, distance: 90.8
click at [948, 270] on div "Tổng: 1" at bounding box center [552, 262] width 1014 height 23
click at [770, 232] on input "text" at bounding box center [820, 230] width 152 height 19
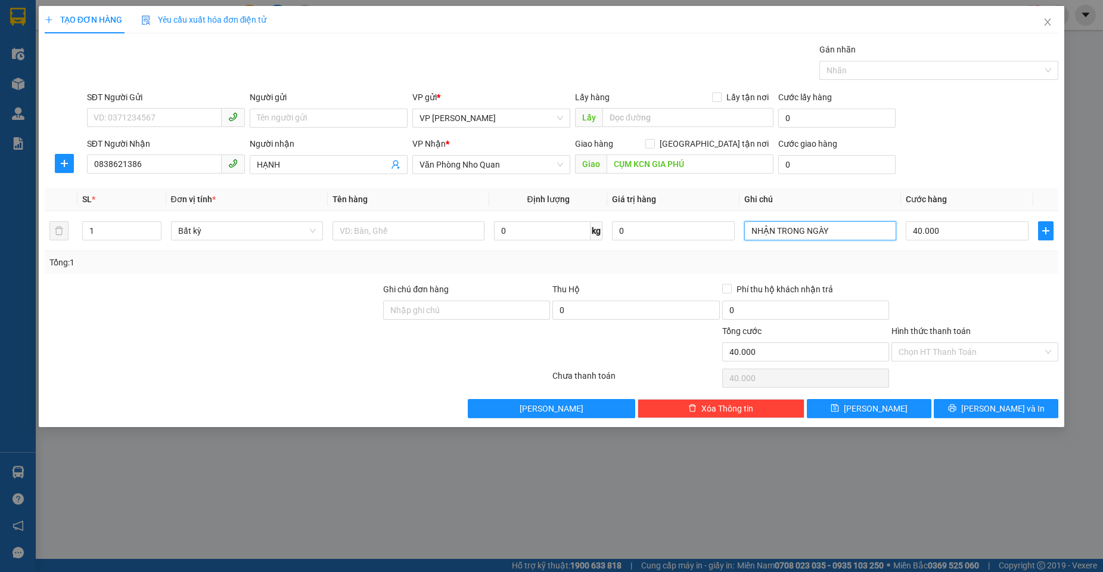
type input "NHẬN TRONG NGÀY"
click at [957, 353] on input "Hình thức thanh toán" at bounding box center [971, 352] width 144 height 18
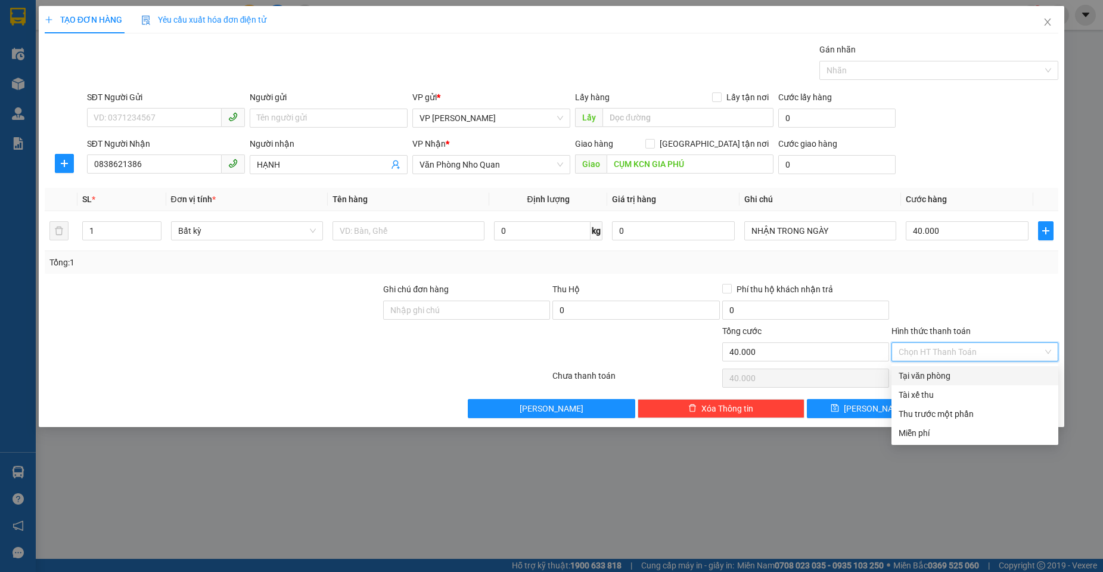
click at [950, 376] on div "Tại văn phòng" at bounding box center [975, 375] width 153 height 13
type input "0"
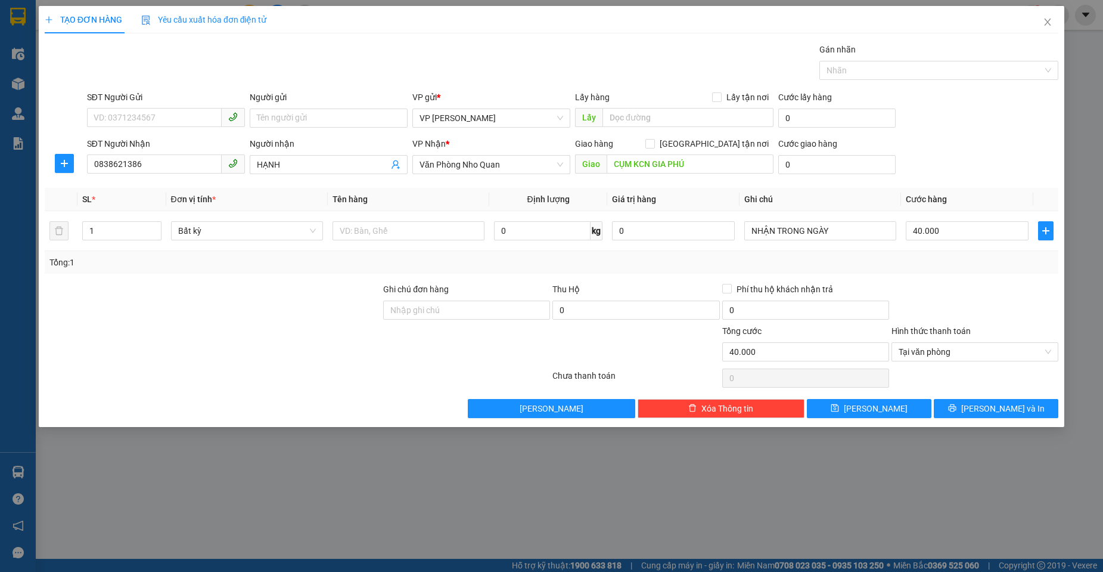
click at [948, 312] on div at bounding box center [975, 304] width 169 height 42
click at [957, 414] on button "[PERSON_NAME] và In" at bounding box center [996, 408] width 125 height 19
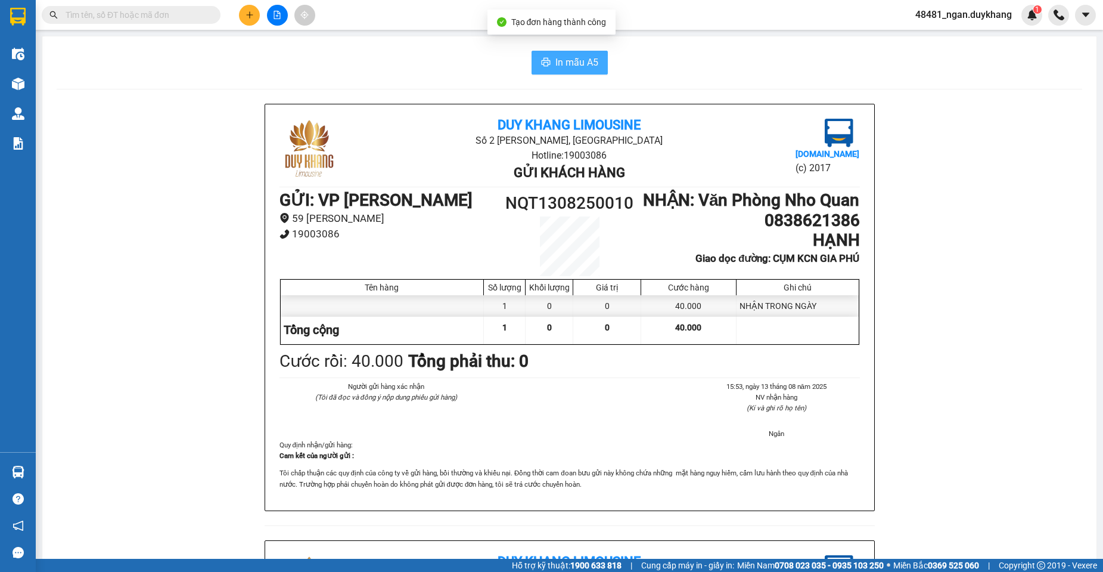
click at [583, 69] on span "In mẫu A5" at bounding box center [577, 62] width 43 height 15
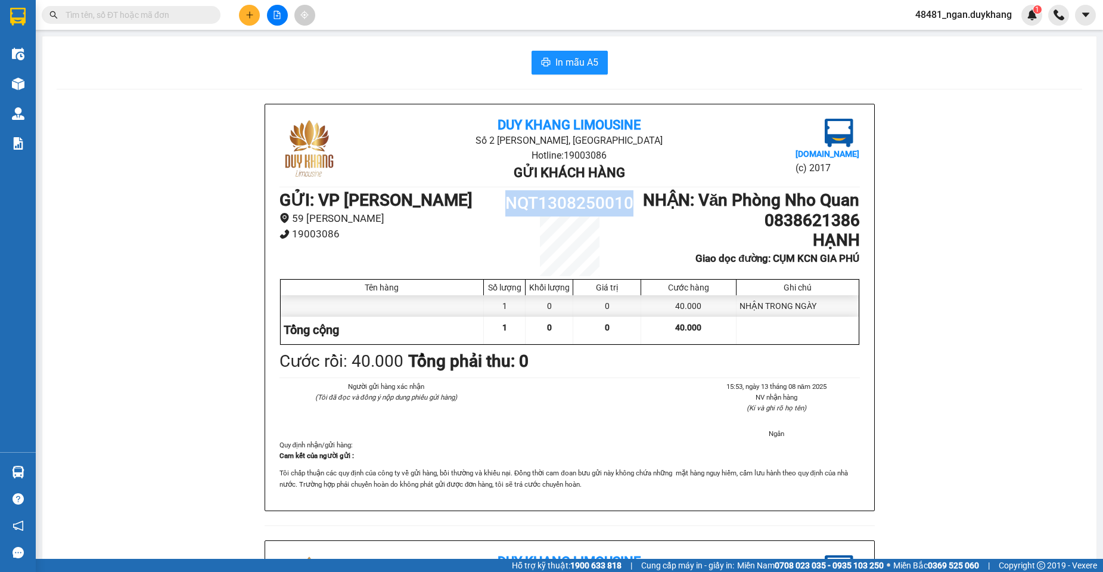
drag, startPoint x: 500, startPoint y: 206, endPoint x: 636, endPoint y: 206, distance: 135.9
click at [636, 206] on h1 "NQT1308250010" at bounding box center [569, 203] width 145 height 26
copy h1 "NQT1308250010"
drag, startPoint x: 752, startPoint y: 235, endPoint x: 807, endPoint y: 238, distance: 54.9
click at [873, 238] on div "Duy Khang Limousine Số 2 [GEOGRAPHIC_DATA], [GEOGRAPHIC_DATA] Hotline: 19003086…" at bounding box center [570, 540] width 1026 height 873
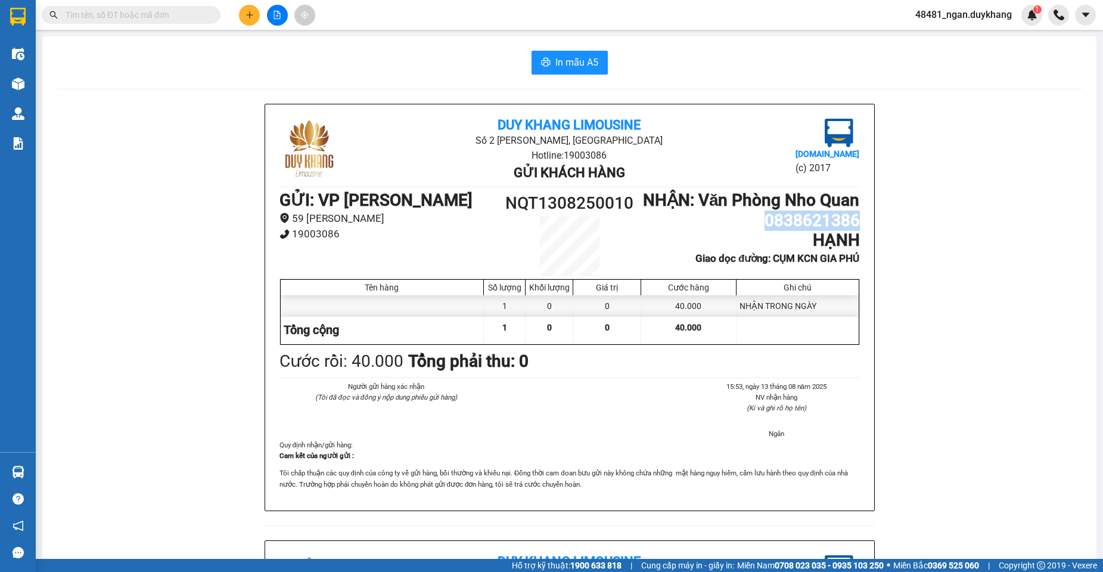
copy h1 "0838621386"
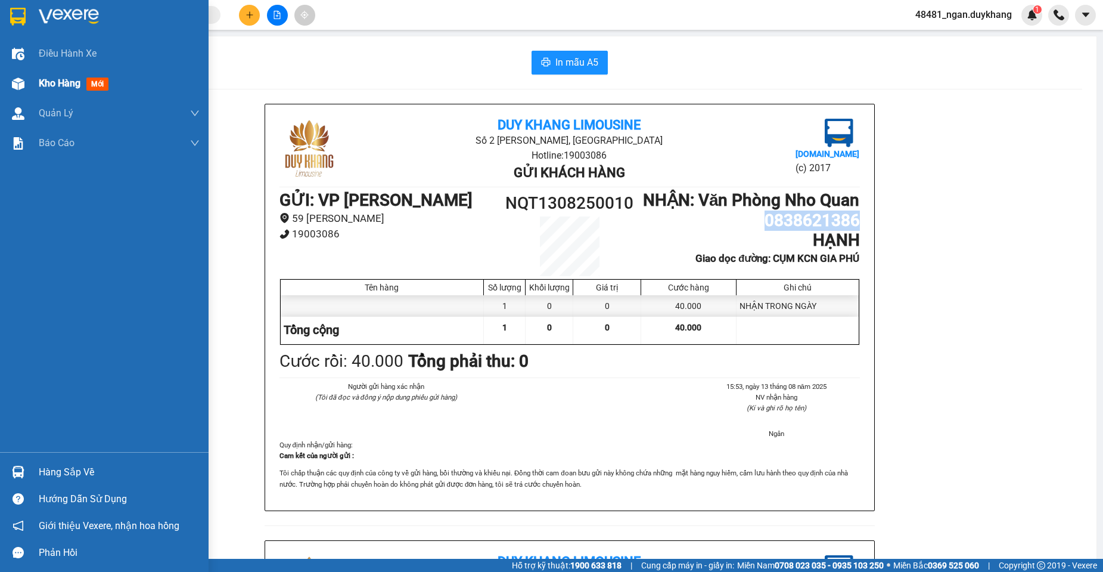
click at [24, 78] on img at bounding box center [18, 83] width 13 height 13
